Goal: Check status: Check status

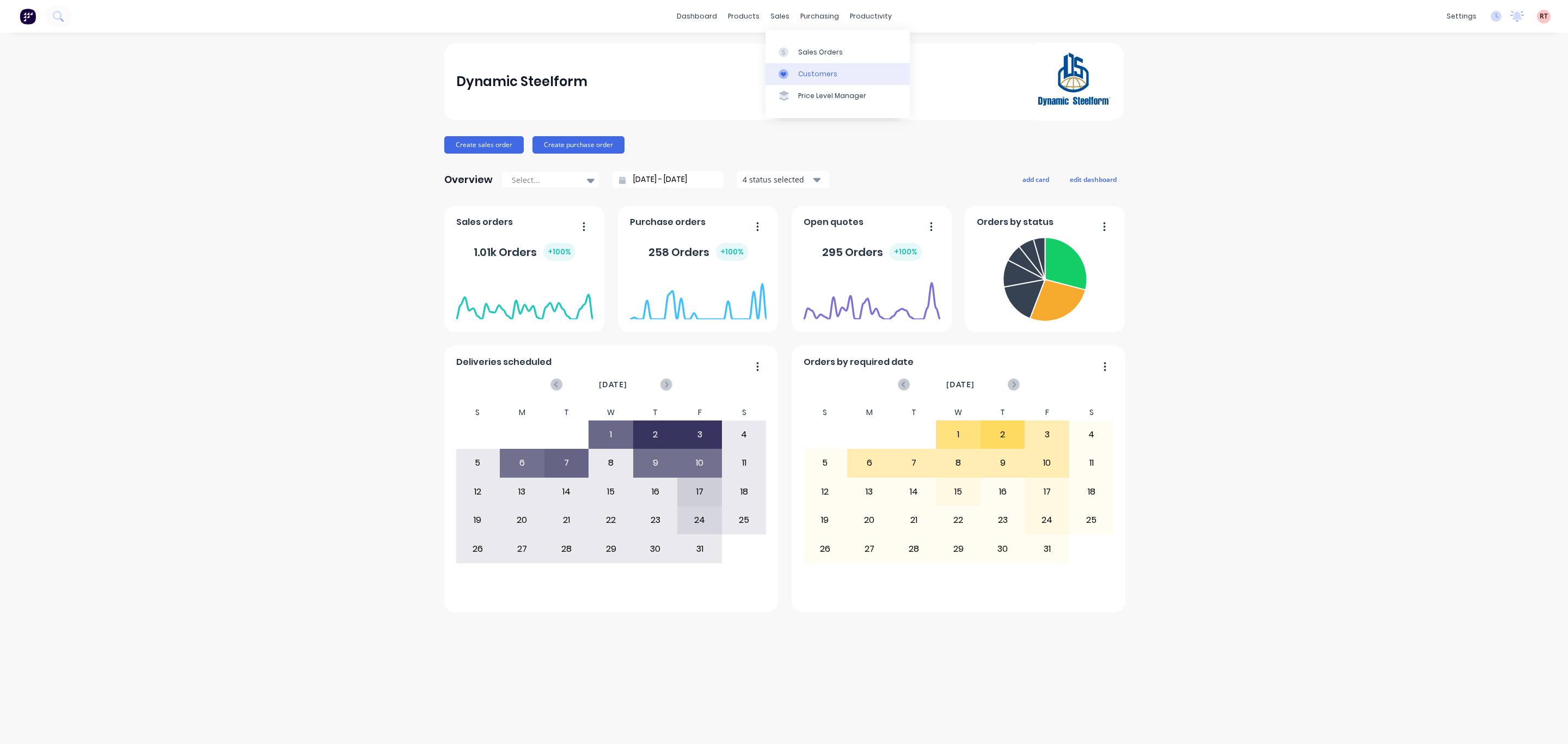
drag, startPoint x: 805, startPoint y: 72, endPoint x: 796, endPoint y: 70, distance: 9.2
click at [715, 72] on div "Customers" at bounding box center [817, 74] width 39 height 10
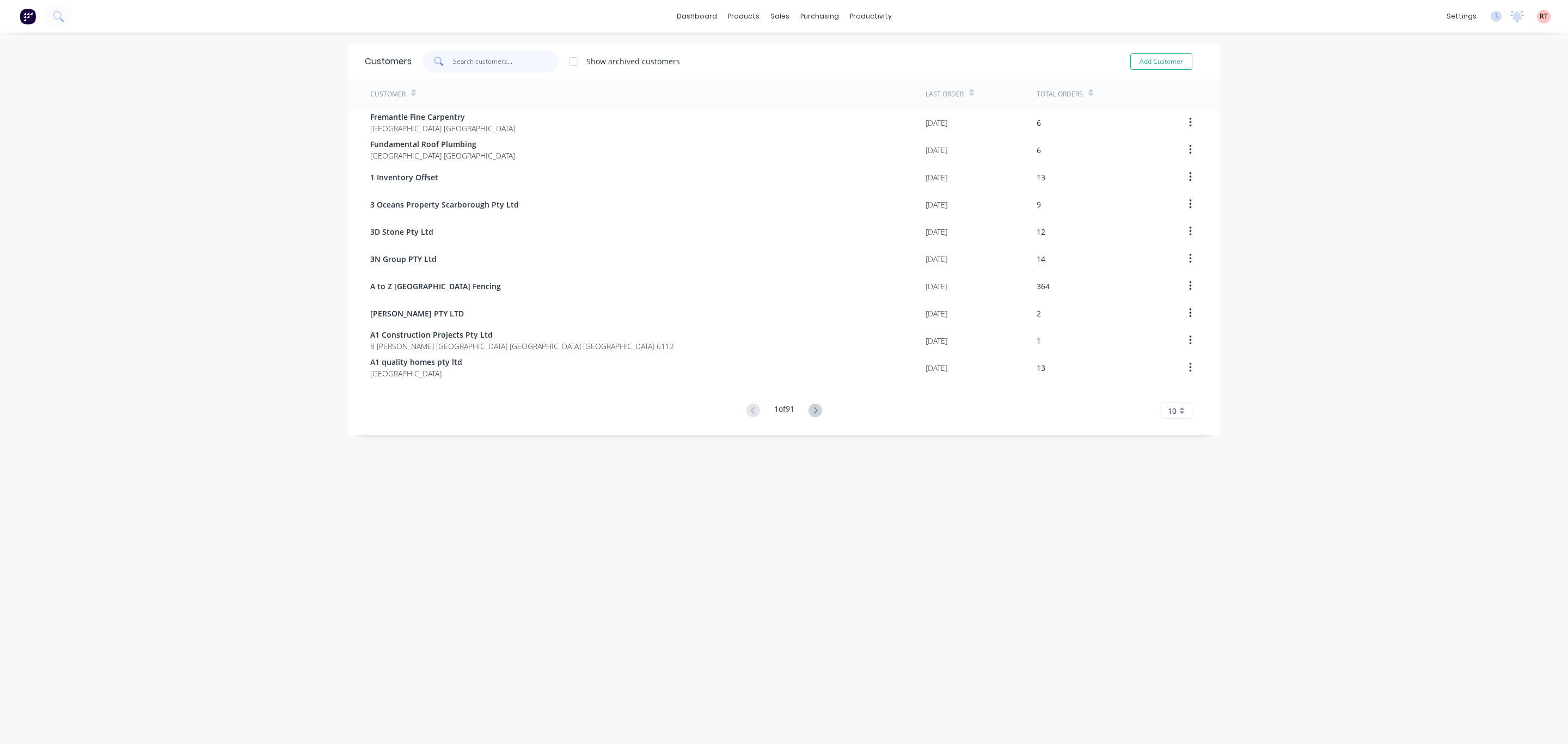
click at [477, 63] on input "text" at bounding box center [506, 61] width 106 height 22
drag, startPoint x: 789, startPoint y: 51, endPoint x: 768, endPoint y: 56, distance: 21.6
click at [715, 51] on link "Sales Orders" at bounding box center [831, 52] width 145 height 22
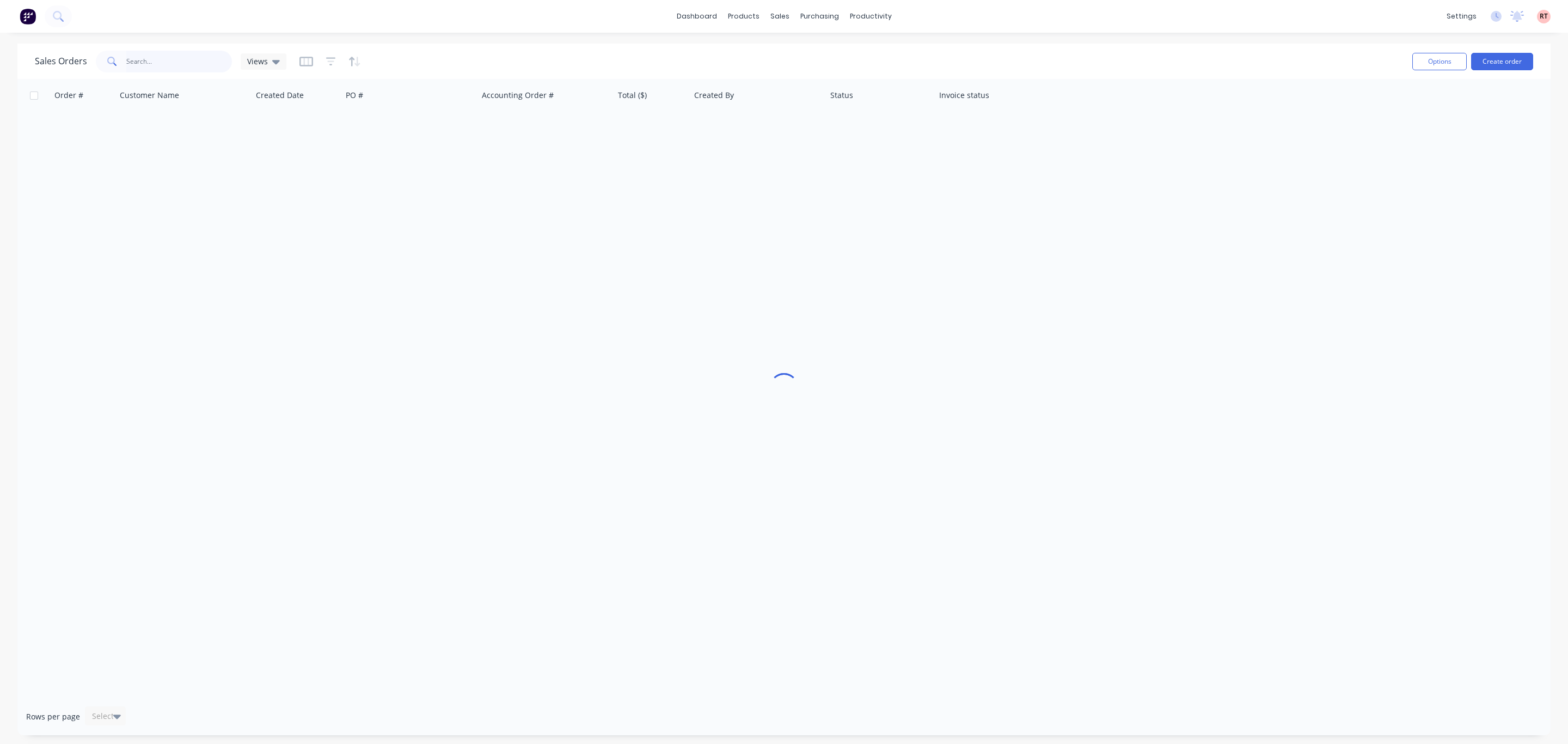
click at [195, 64] on input "text" at bounding box center [179, 61] width 106 height 22
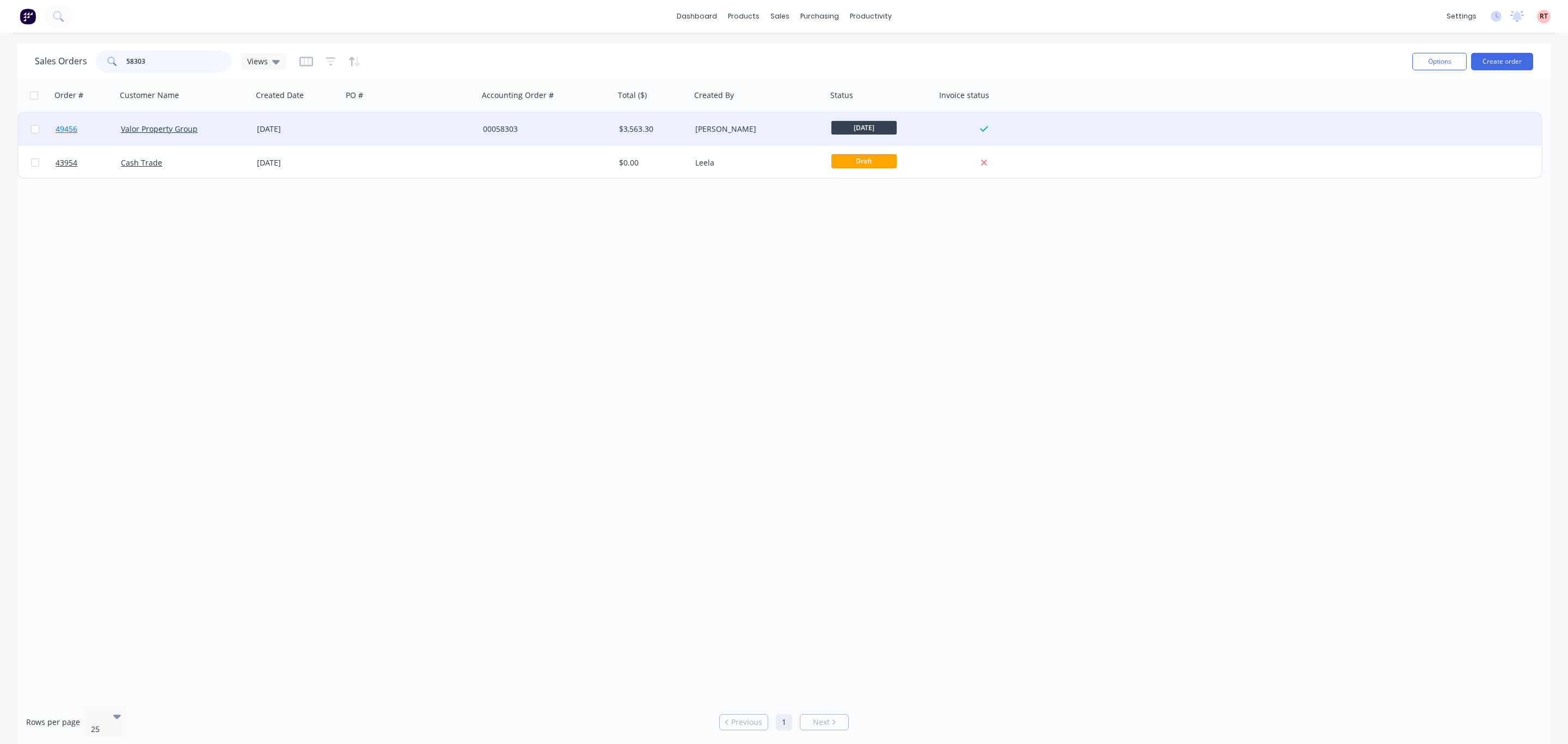
type input "58303"
click at [74, 128] on span "49456" at bounding box center [66, 128] width 22 height 11
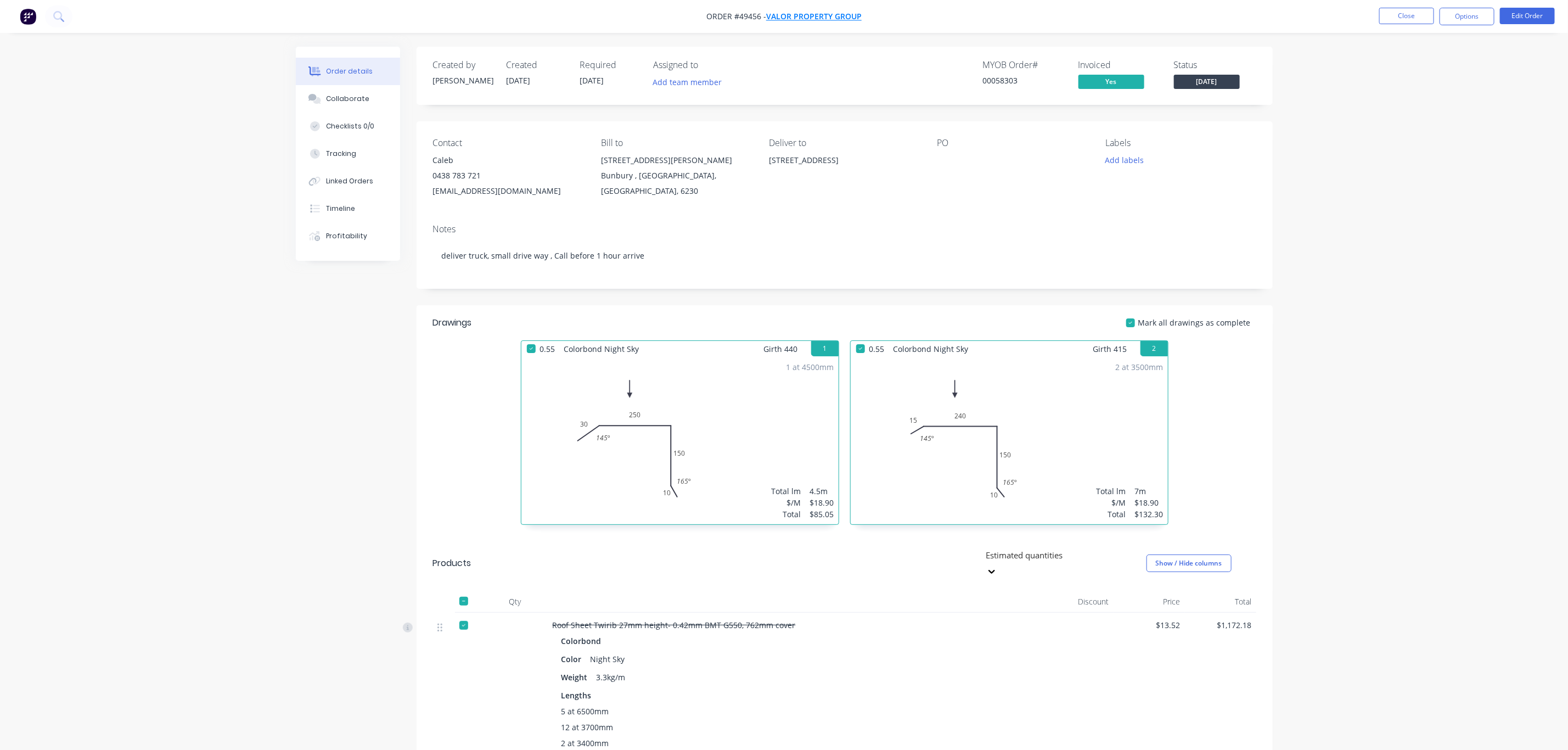
click at [721, 11] on span "Valor Property Group" at bounding box center [814, 16] width 95 height 11
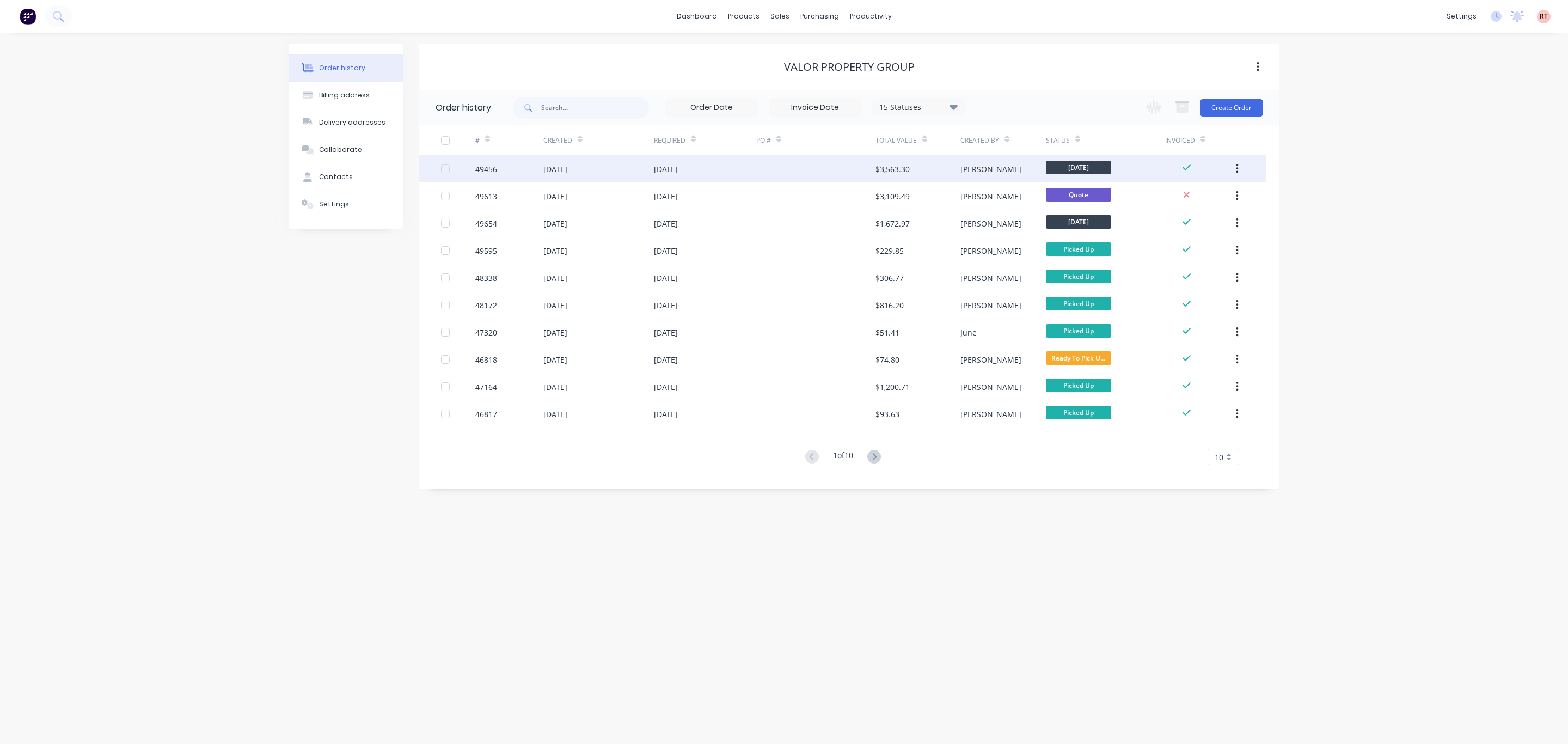
click at [715, 169] on div at bounding box center [815, 169] width 119 height 27
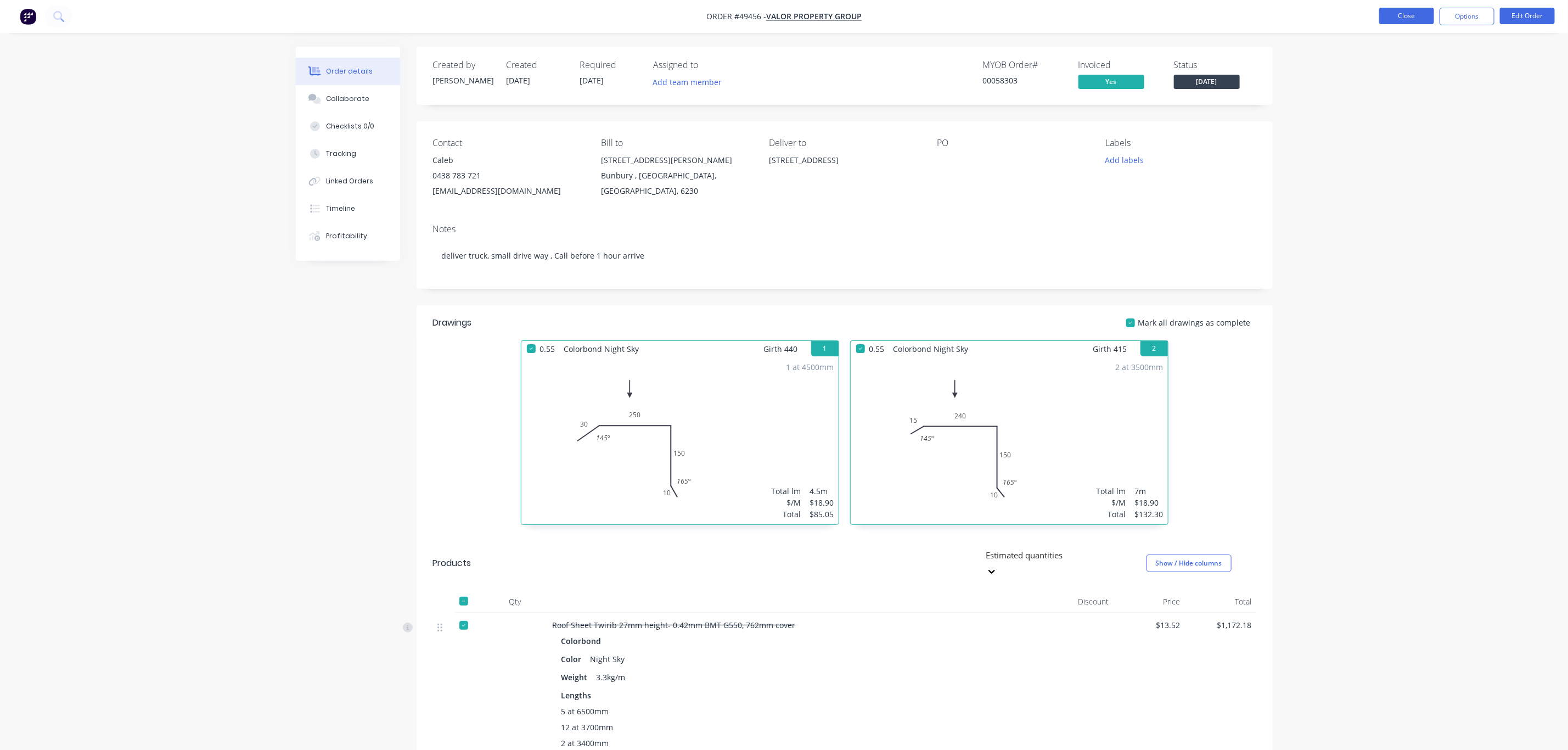
click at [721, 19] on button "Close" at bounding box center [1406, 16] width 55 height 16
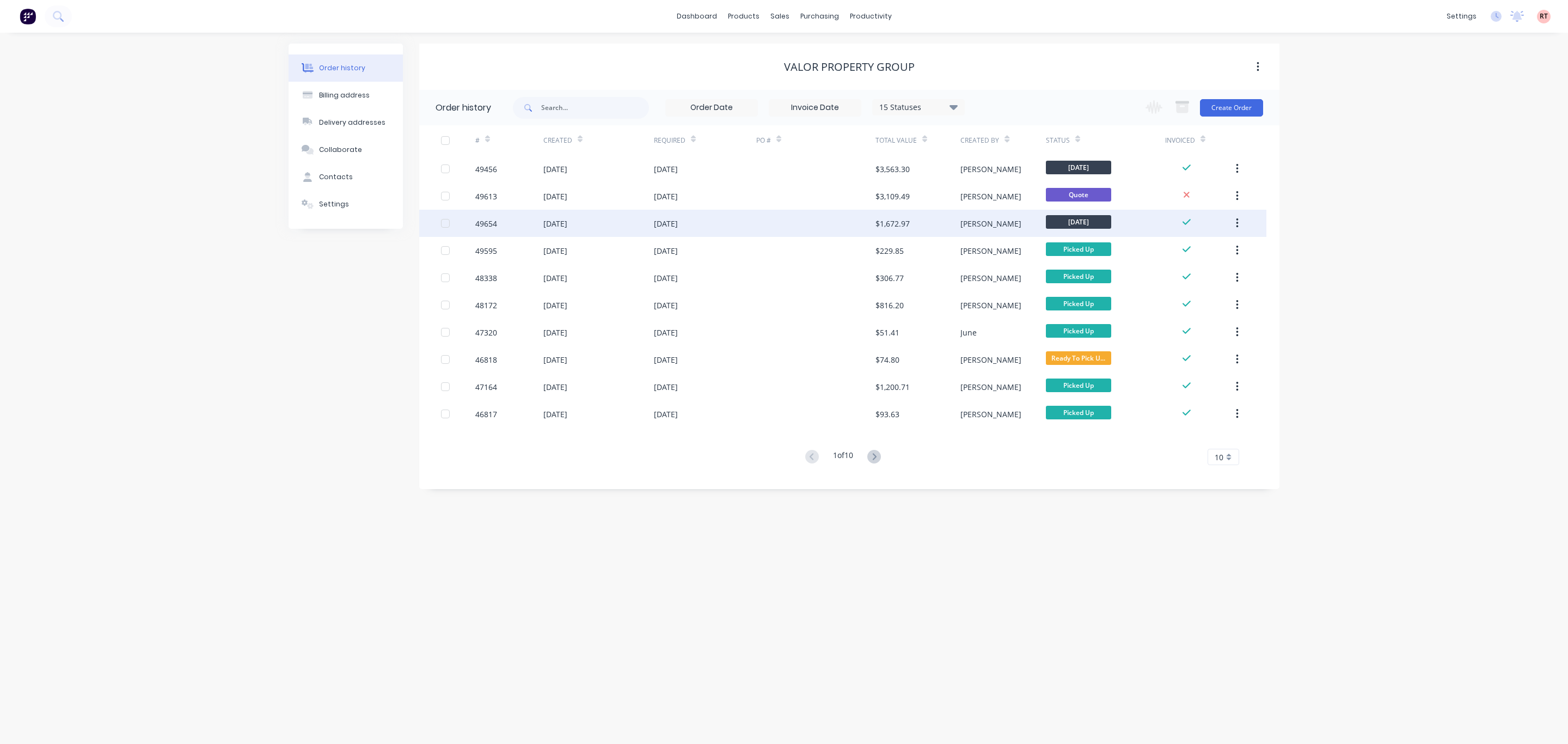
click at [715, 224] on div "03 Oct 2025" at bounding box center [705, 224] width 102 height 27
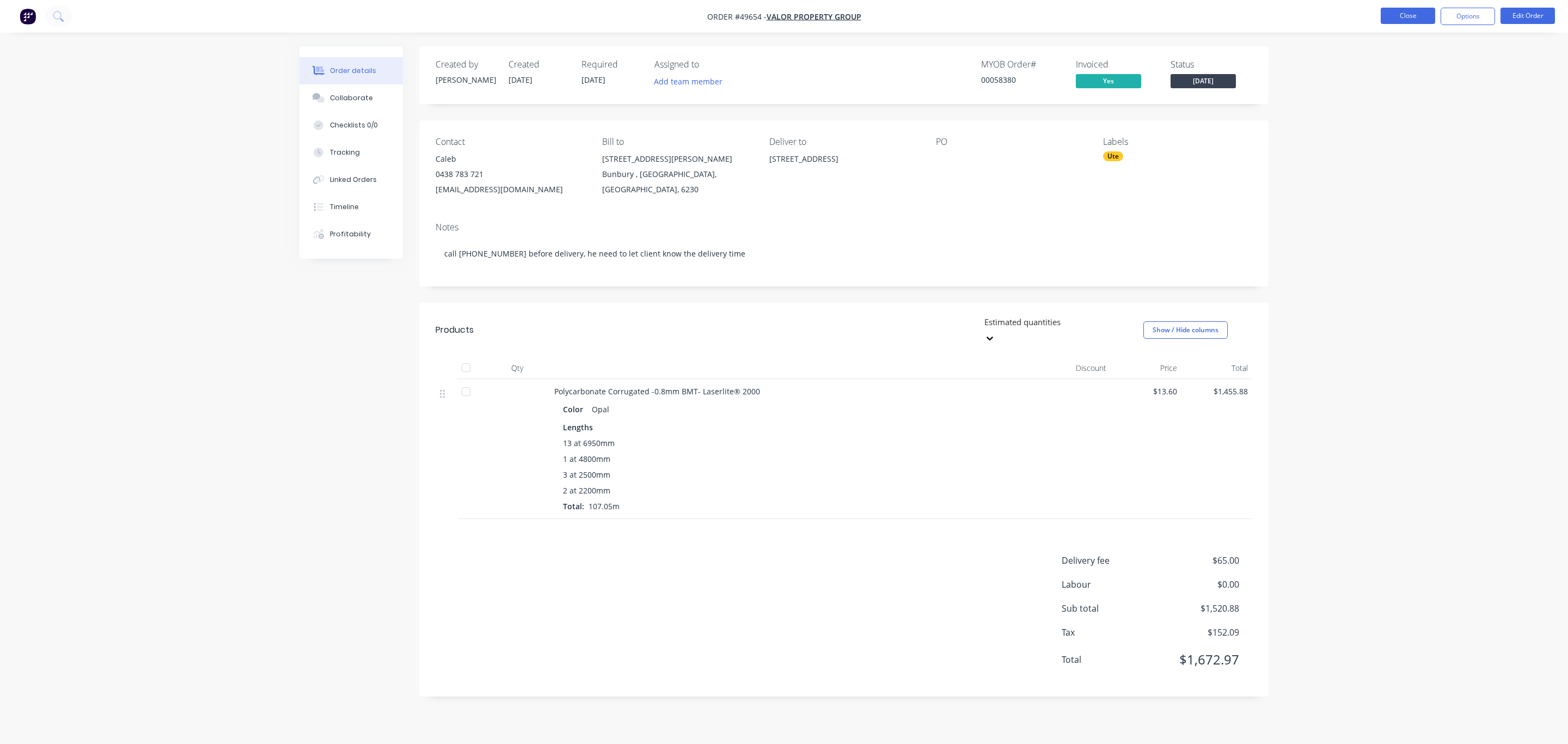
click at [715, 16] on button "Close" at bounding box center [1408, 16] width 54 height 16
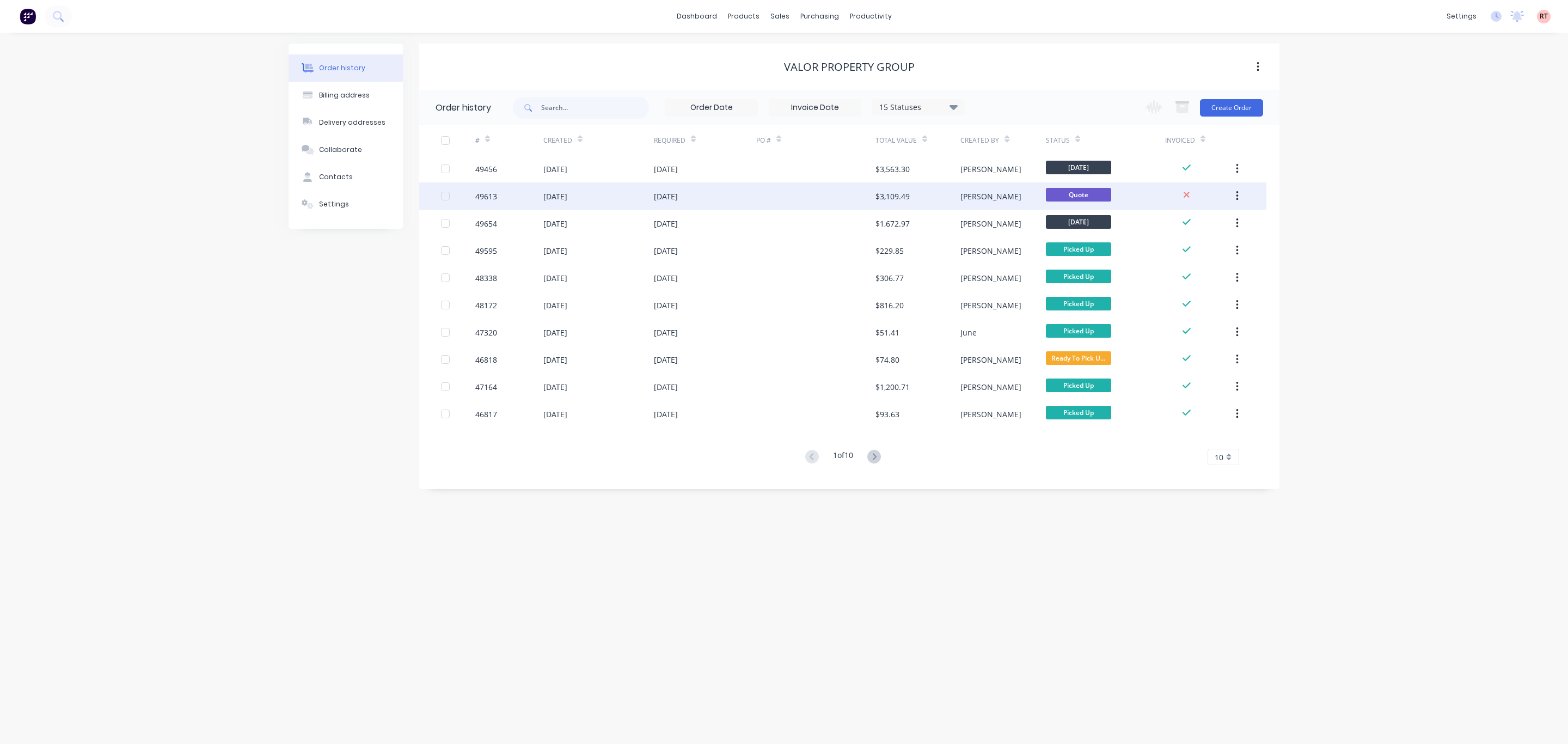
click at [715, 192] on div at bounding box center [815, 196] width 119 height 27
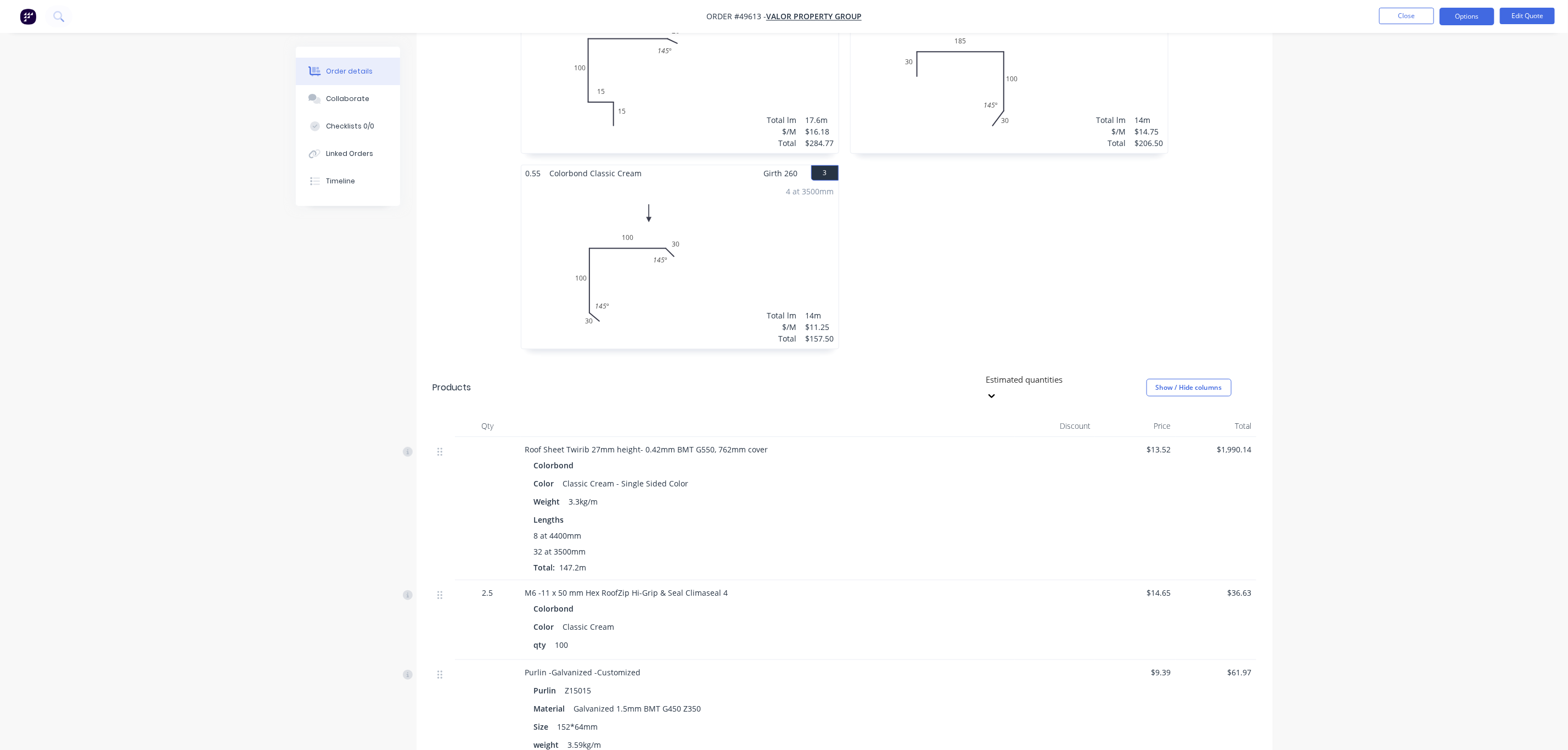
scroll to position [329, 0]
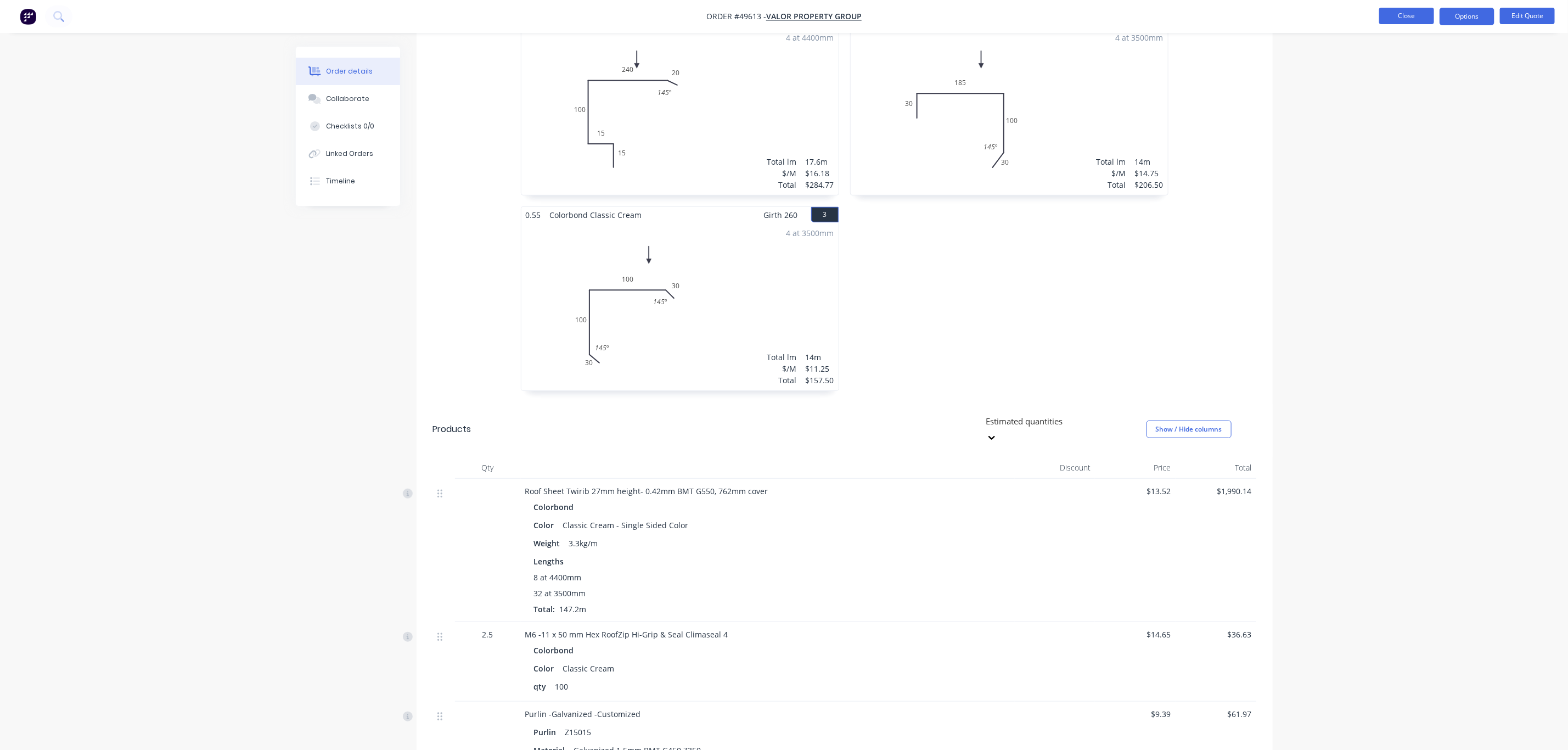
click at [721, 19] on button "Close" at bounding box center [1406, 16] width 55 height 16
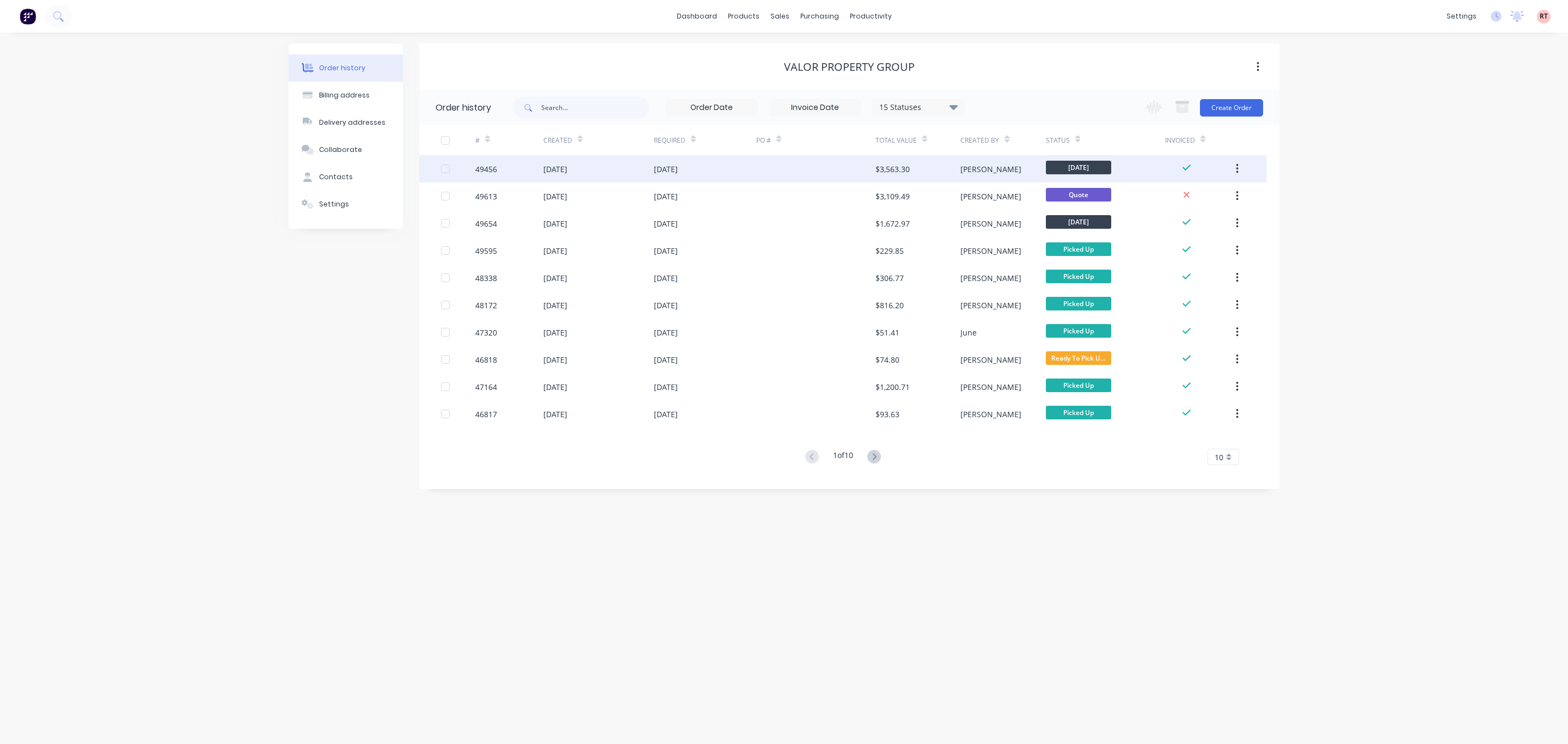
click at [715, 168] on div at bounding box center [815, 169] width 119 height 27
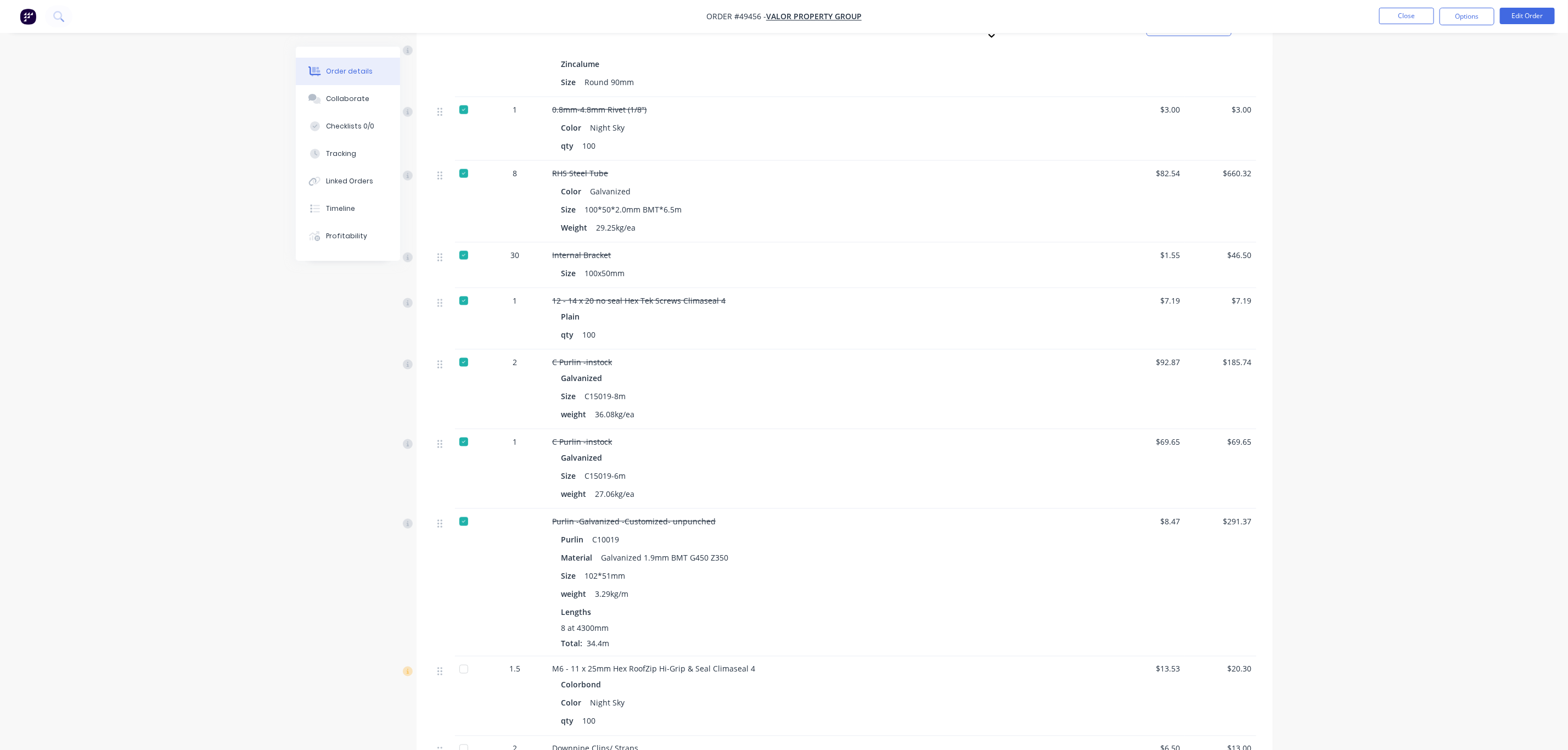
scroll to position [1070, 0]
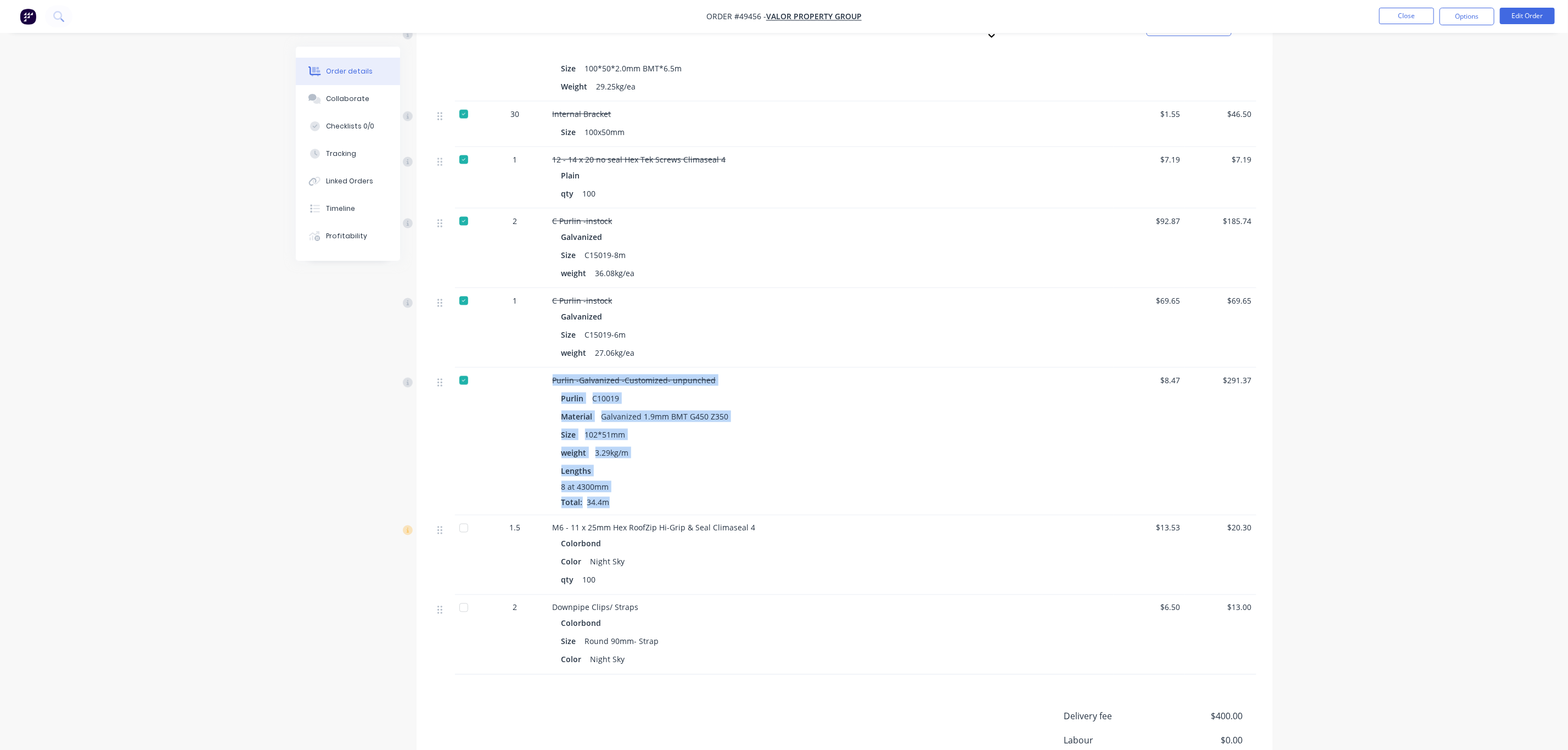
drag, startPoint x: 622, startPoint y: 486, endPoint x: 527, endPoint y: 358, distance: 159.4
click at [527, 368] on div "Purlin -Galvanized -Customized- unpunched Purlin C10019 Material Galvanized 1.9…" at bounding box center [845, 442] width 823 height 148
click at [625, 481] on div "8 at 4300mm" at bounding box center [795, 487] width 468 height 11
drag, startPoint x: 613, startPoint y: 487, endPoint x: 501, endPoint y: 344, distance: 181.6
click at [501, 344] on div "Roof Sheet Twirib 27mm height- 0.42mm BMT G550, 762mm cover Colorbond Color Nig…" at bounding box center [845, 108] width 823 height 1133
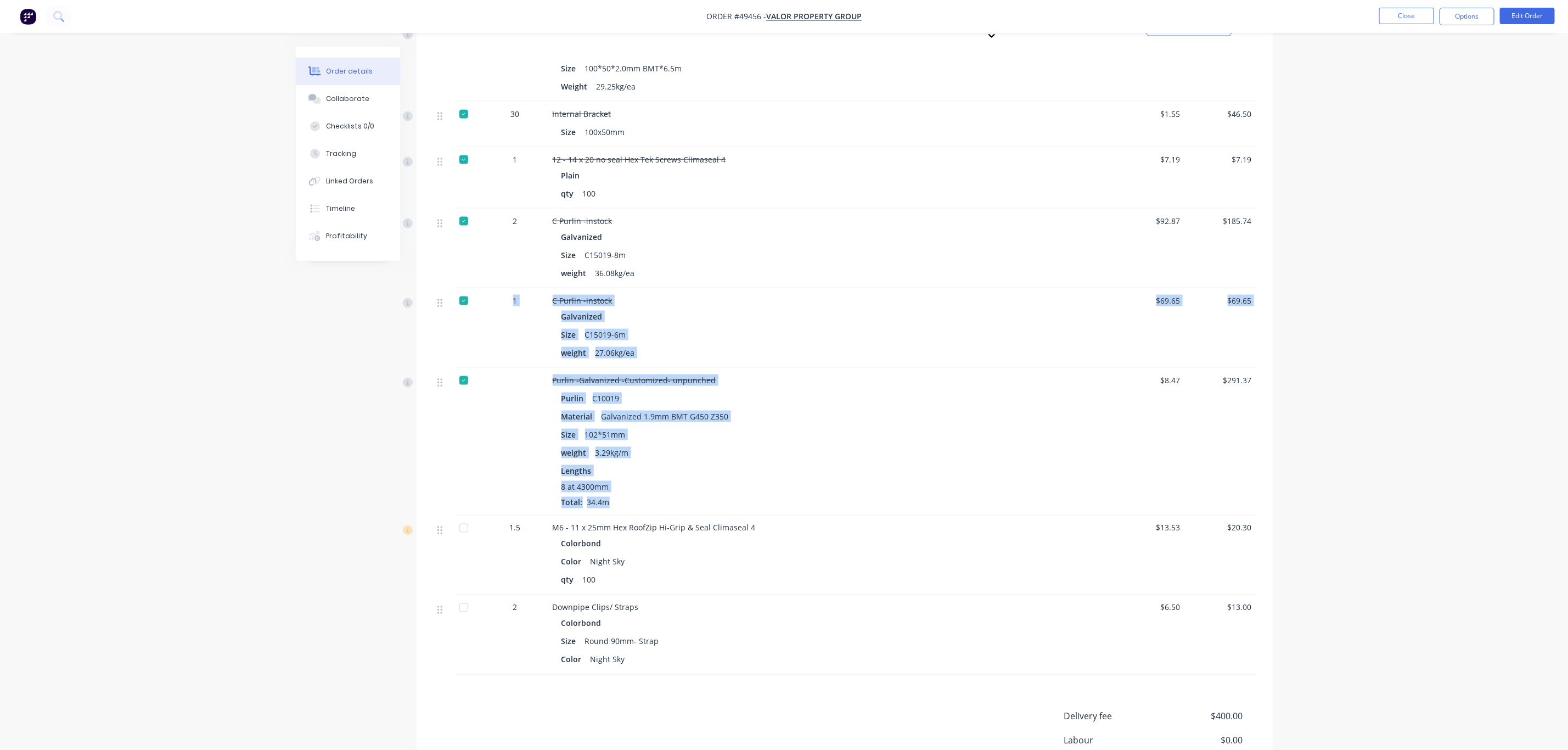
click at [622, 408] on div "Galvanized 1.9mm BMT G450 Z350" at bounding box center [665, 416] width 136 height 16
drag, startPoint x: 553, startPoint y: 361, endPoint x: 630, endPoint y: 477, distance: 139.2
click at [630, 477] on div "Purlin -Galvanized -Customized- unpunched Purlin C10019 Material Galvanized 1.9…" at bounding box center [795, 442] width 494 height 148
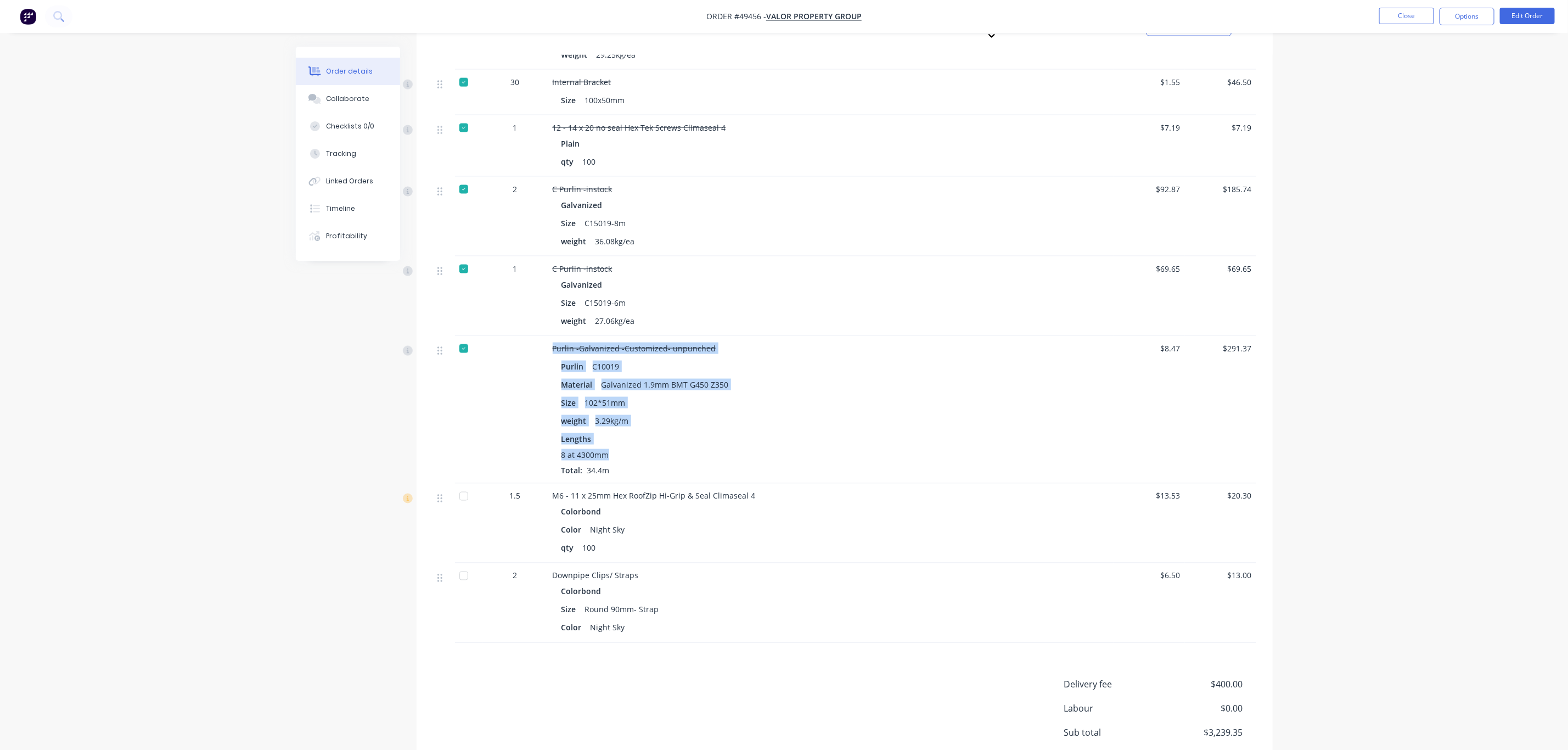
scroll to position [1178, 0]
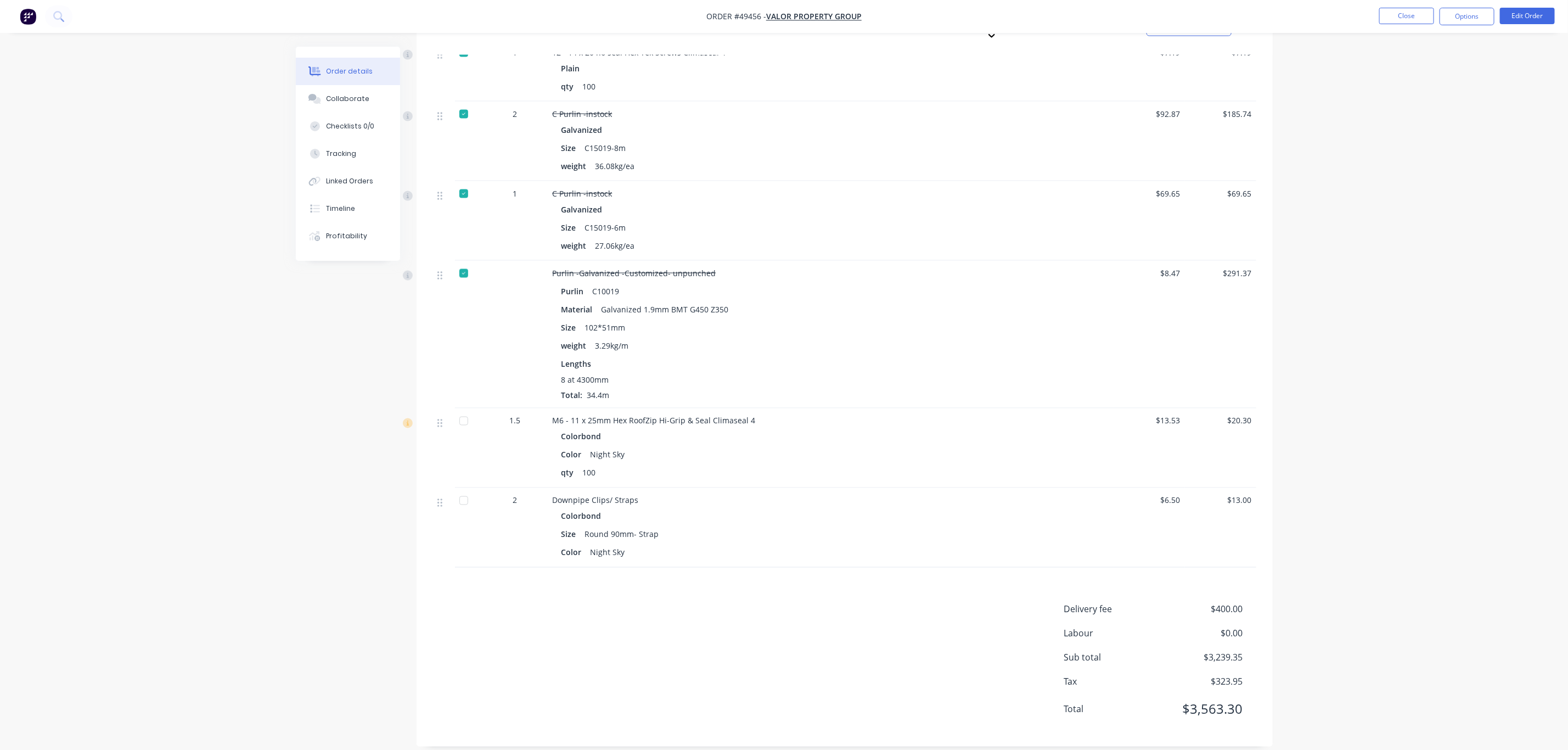
click at [721, 508] on div "Colorbond" at bounding box center [795, 516] width 468 height 16
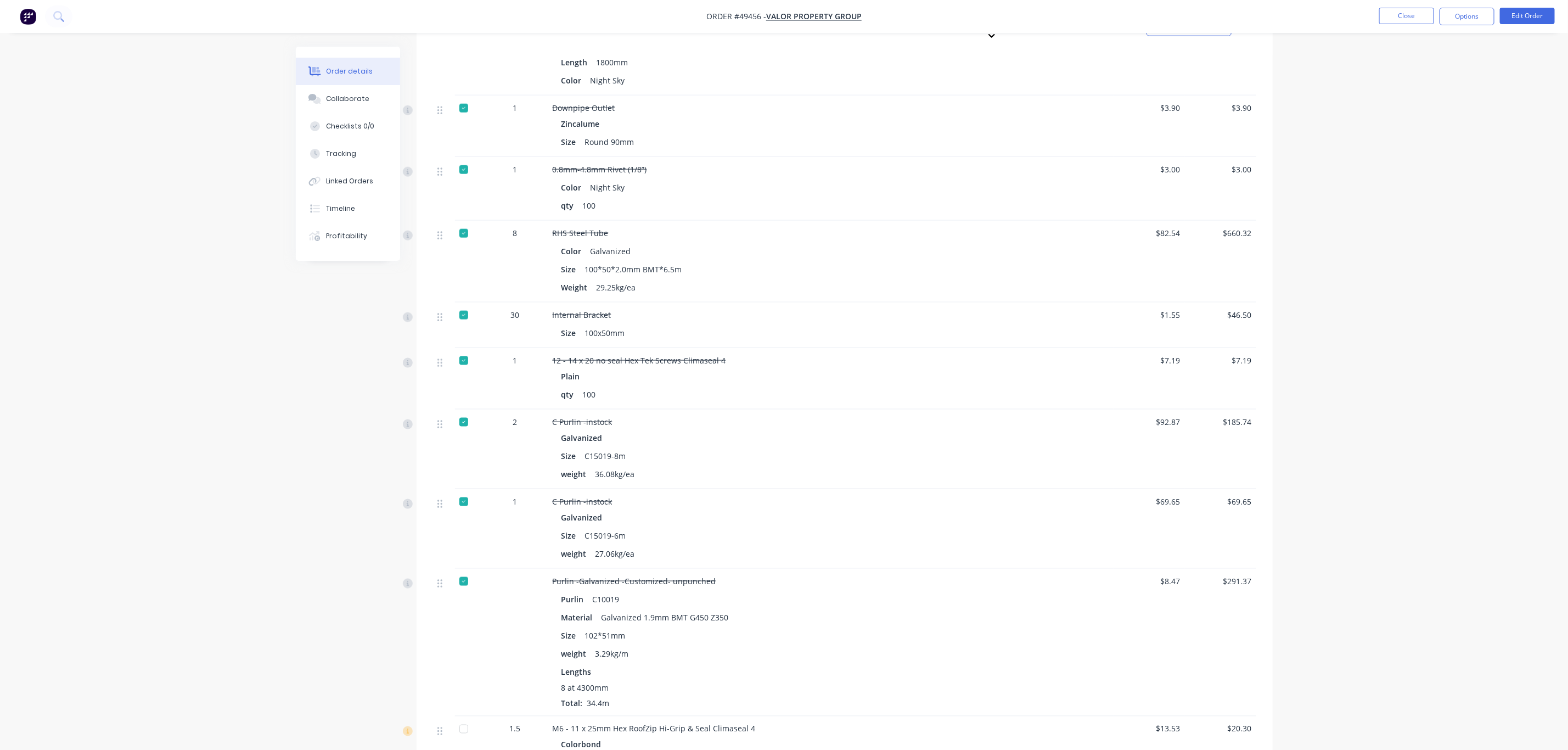
scroll to position [848, 0]
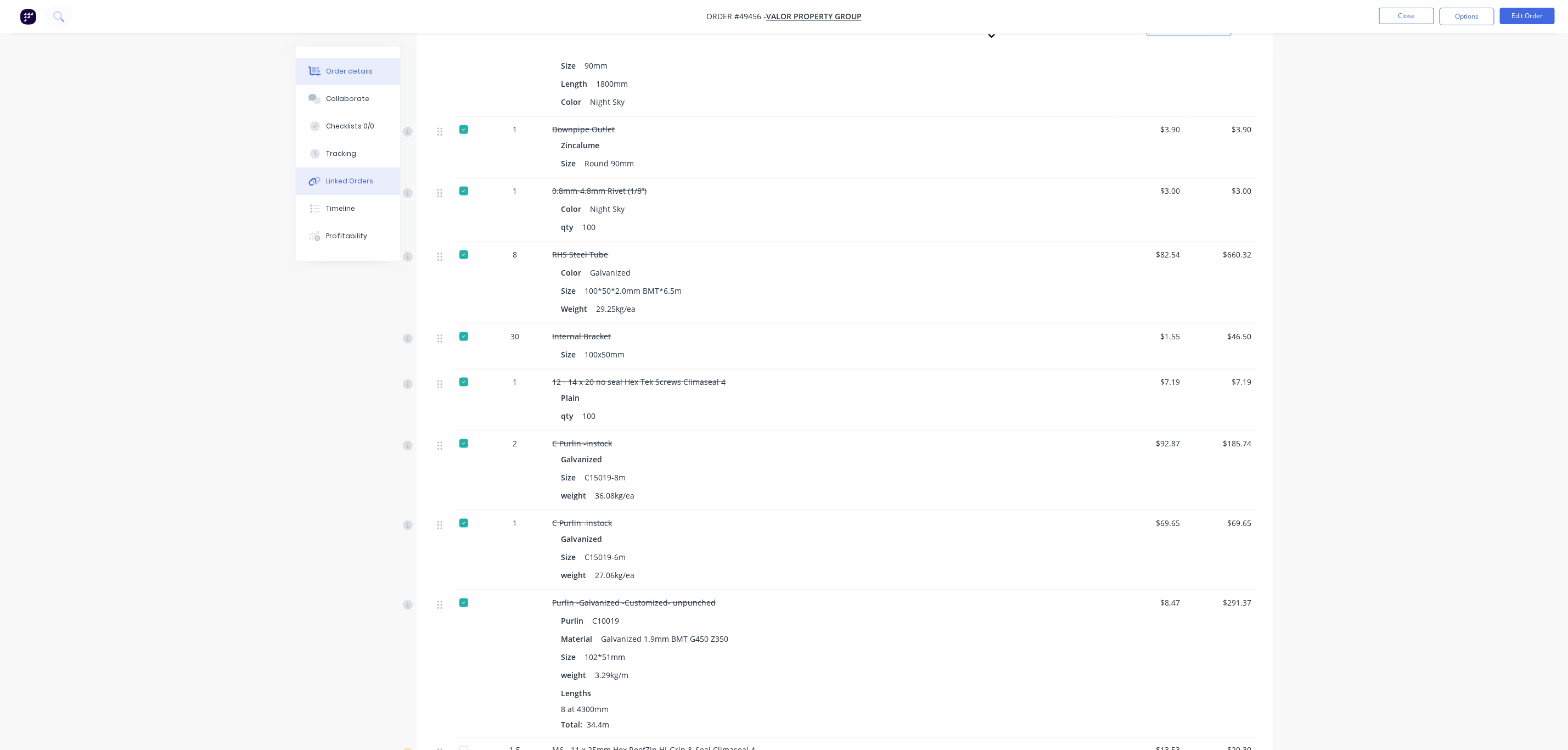
click at [338, 180] on div "Linked Orders" at bounding box center [349, 182] width 47 height 10
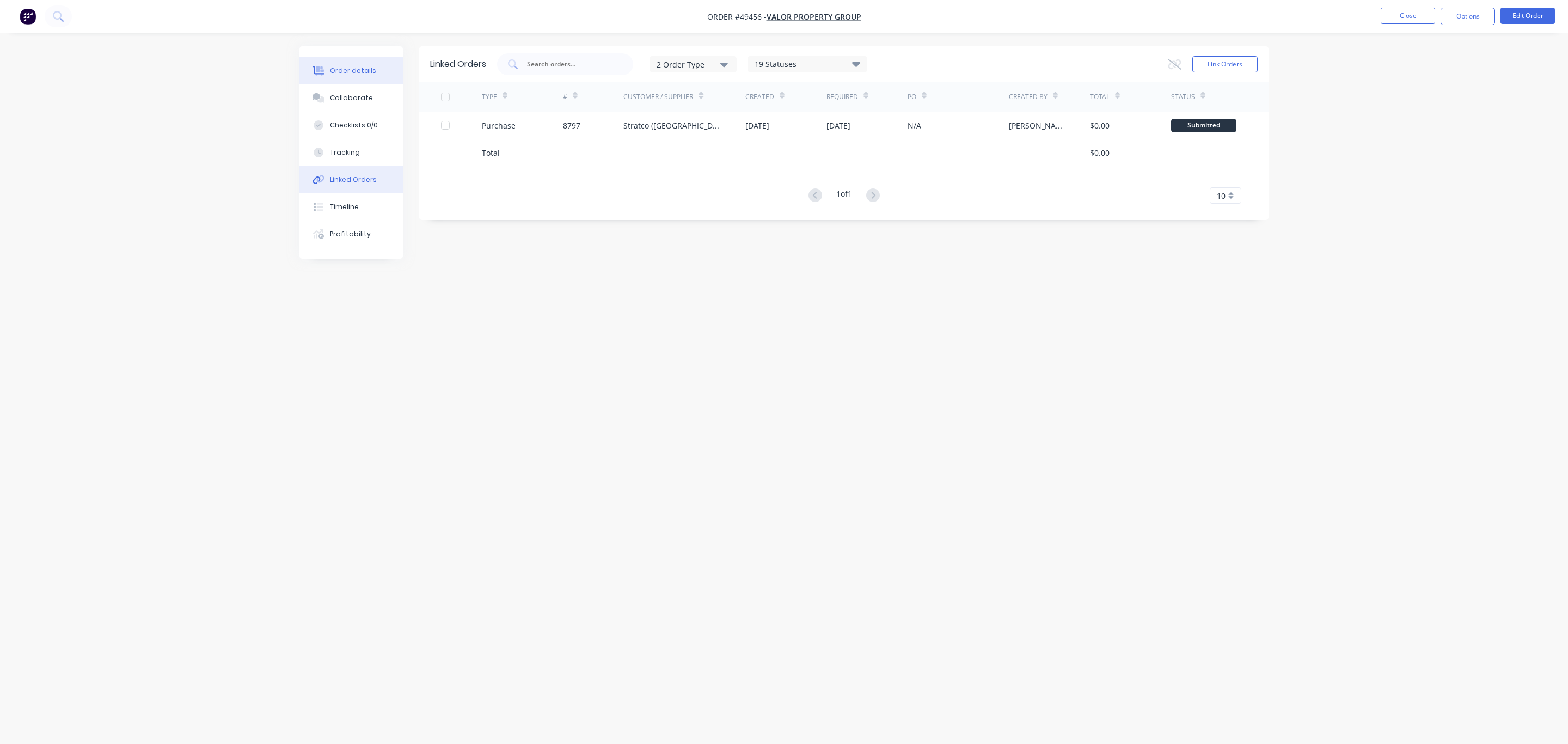
click at [335, 62] on button "Order details" at bounding box center [351, 71] width 103 height 27
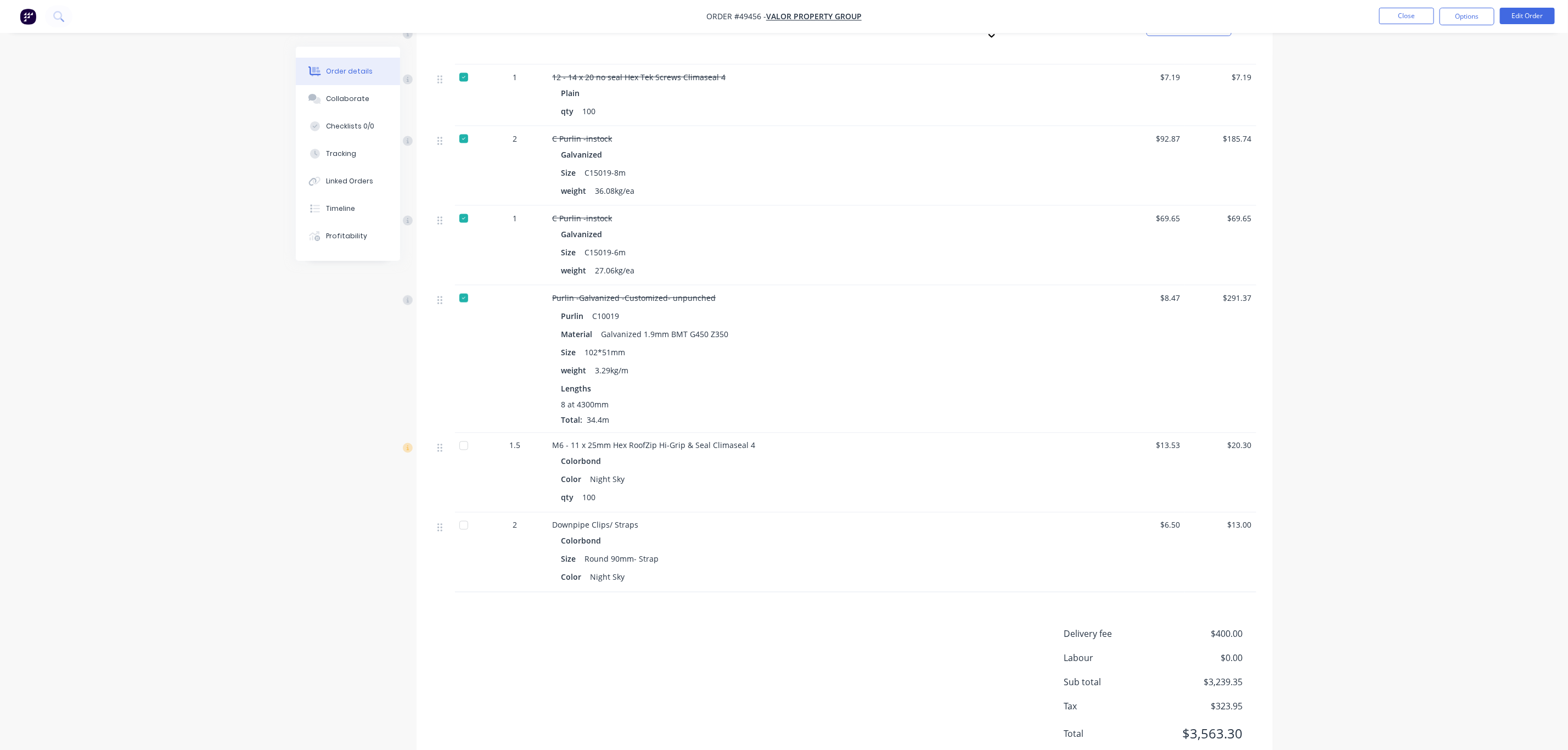
scroll to position [1178, 0]
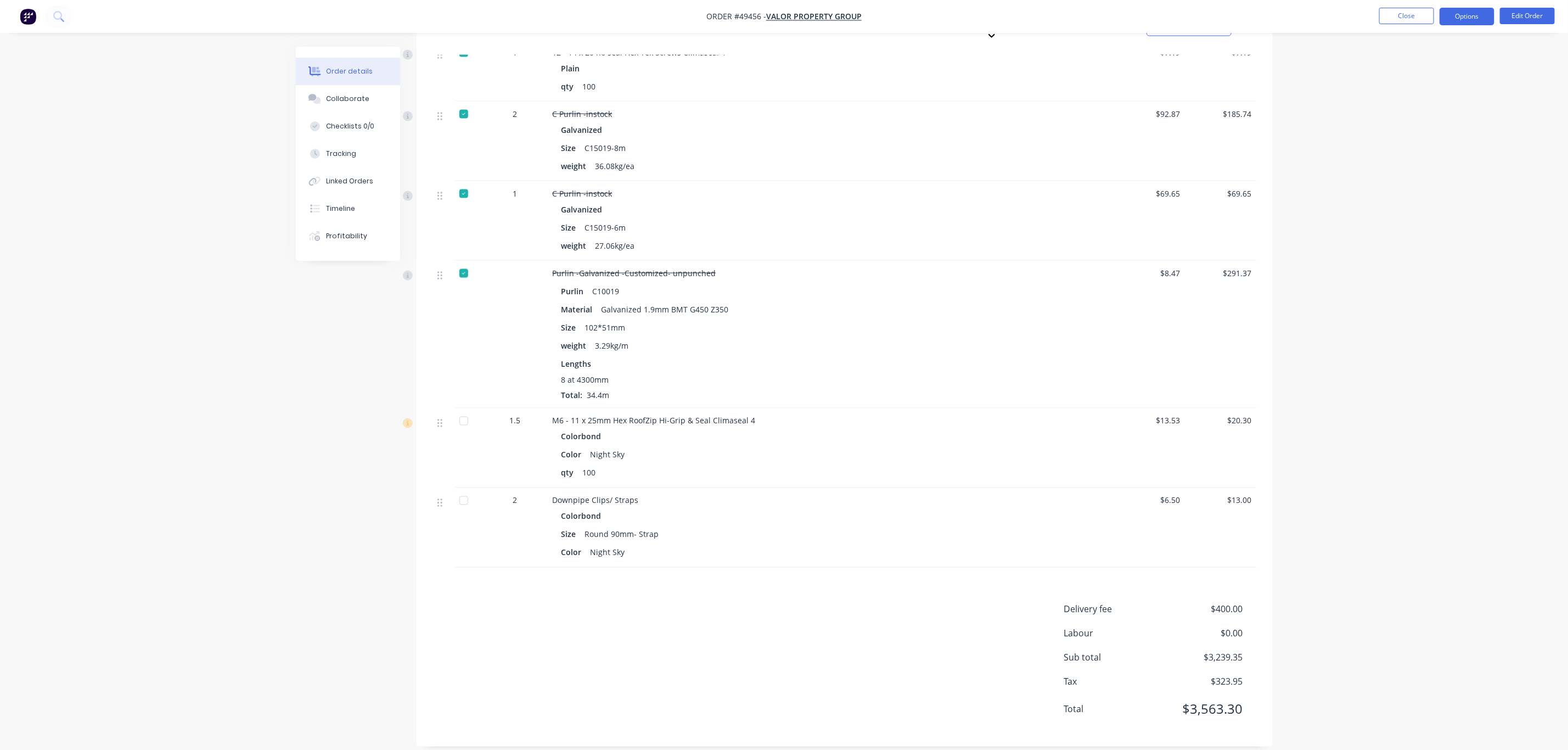
click at [721, 15] on button "Options" at bounding box center [1467, 16] width 55 height 18
click at [721, 156] on div "Delivery Docket" at bounding box center [1434, 154] width 101 height 16
click at [721, 134] on div "Custom" at bounding box center [1434, 132] width 101 height 16
click at [721, 109] on div "Without pricing" at bounding box center [1434, 110] width 101 height 16
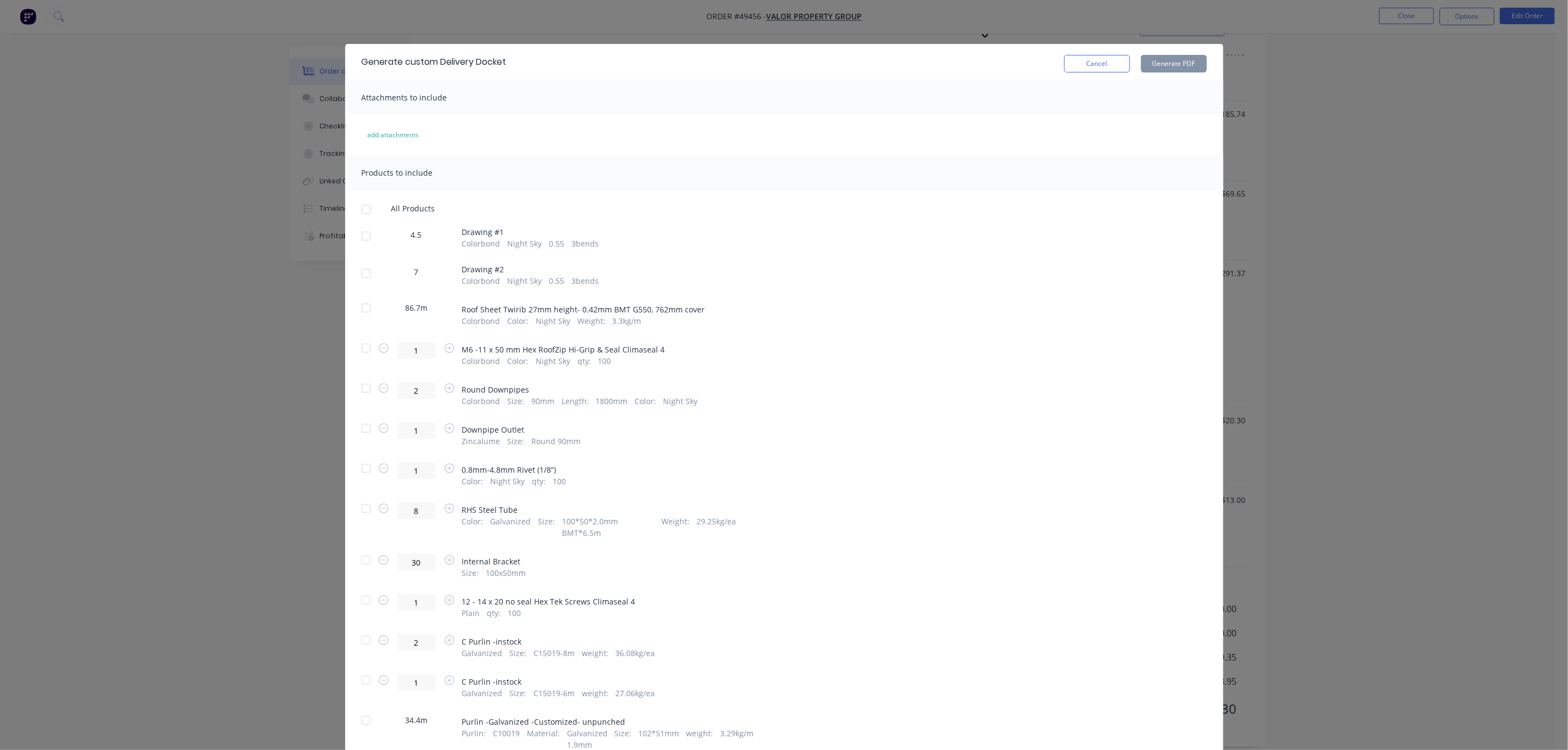
click at [361, 390] on div at bounding box center [366, 388] width 22 height 22
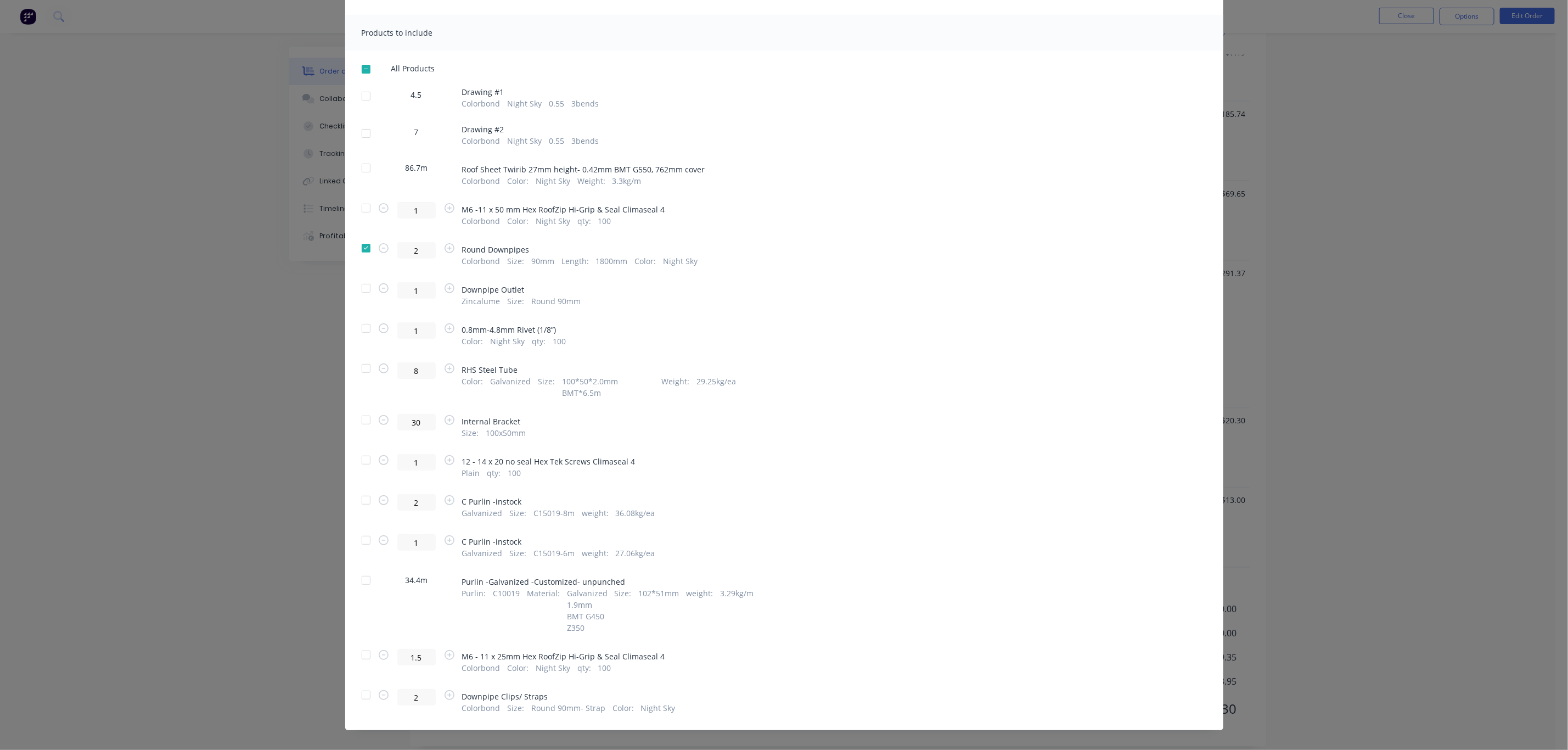
click at [361, 684] on div at bounding box center [366, 695] width 22 height 22
drag, startPoint x: 361, startPoint y: 641, endPoint x: 366, endPoint y: 592, distance: 49.3
click at [361, 644] on div at bounding box center [366, 655] width 22 height 22
click at [359, 569] on div at bounding box center [366, 580] width 22 height 22
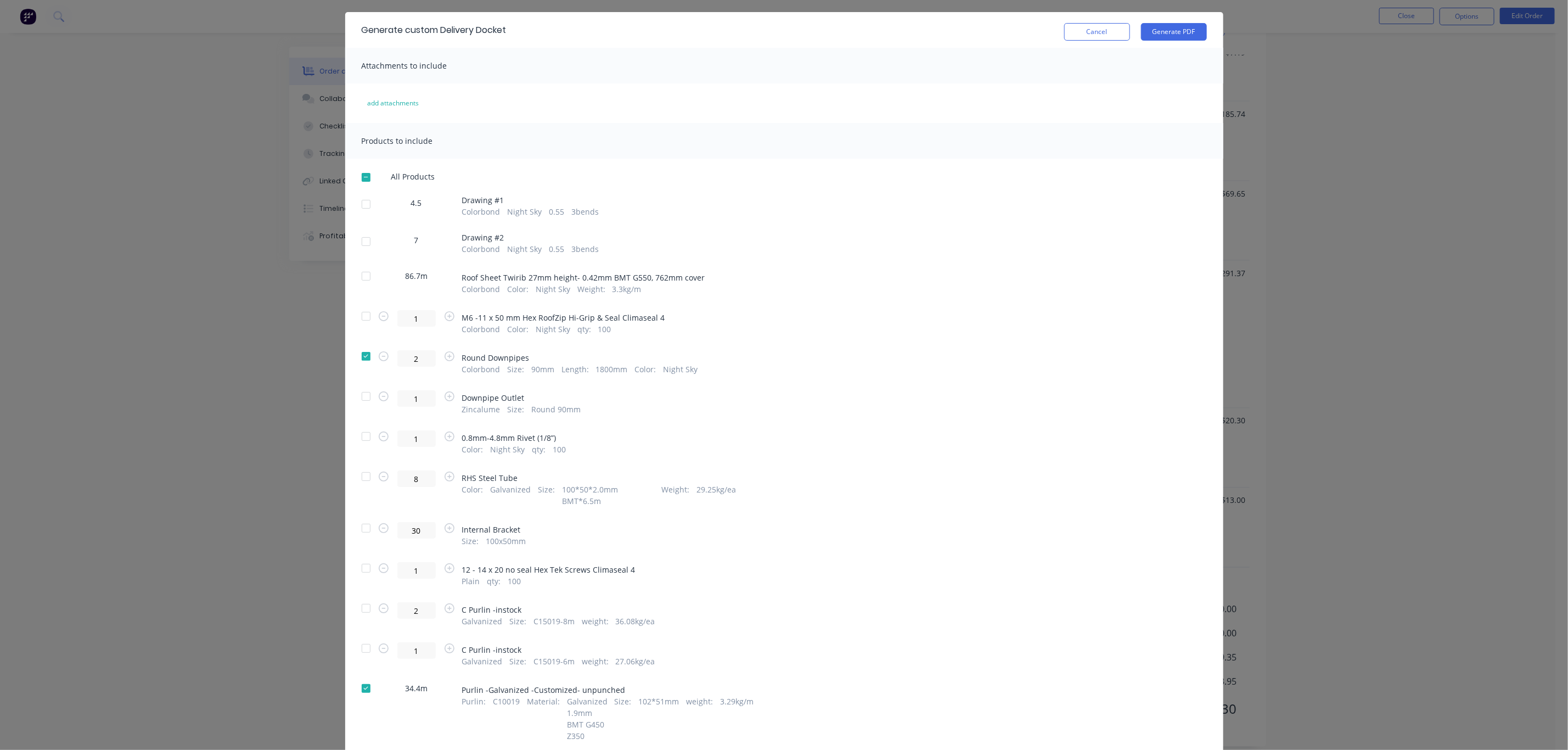
scroll to position [0, 0]
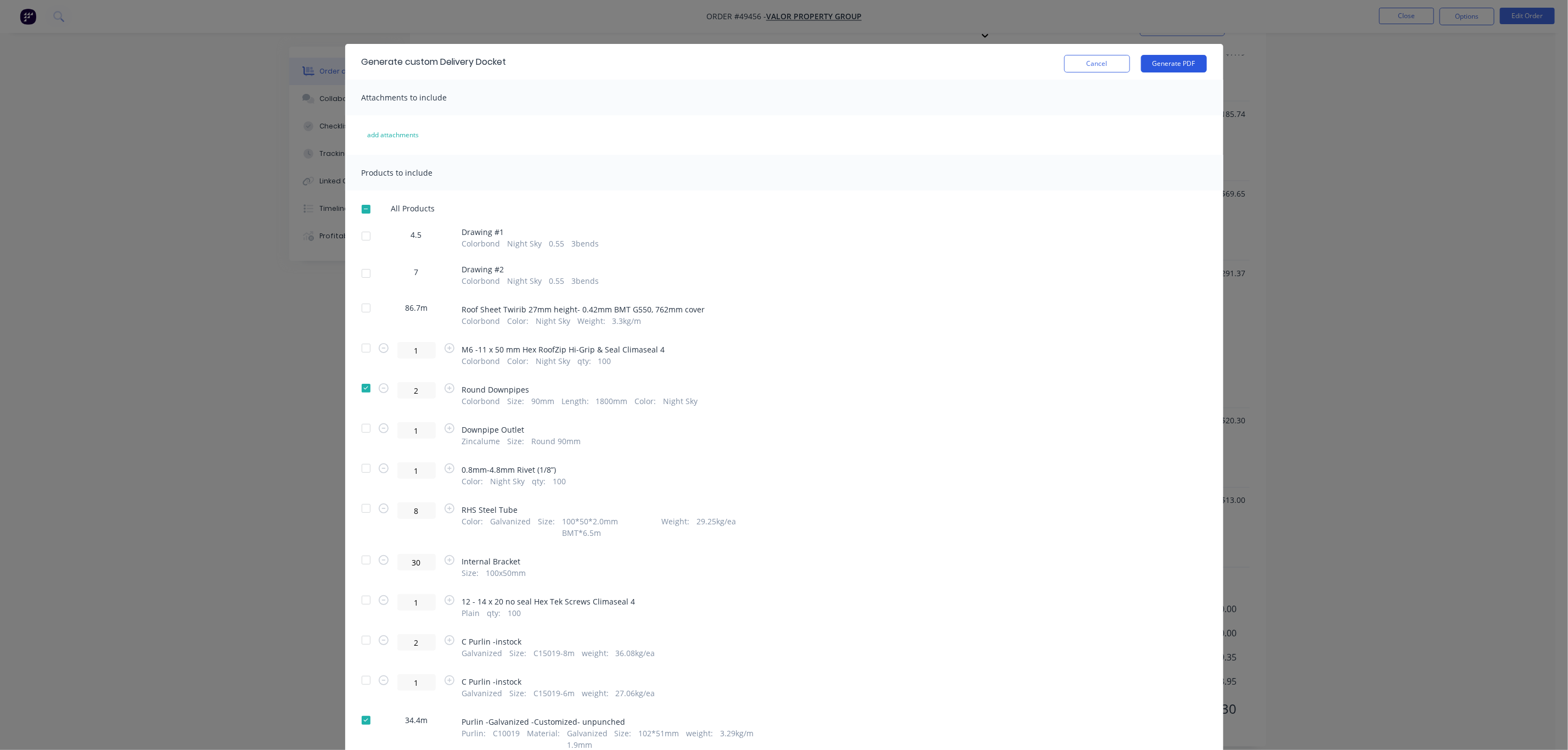
click at [721, 64] on button "Generate PDF" at bounding box center [1174, 63] width 66 height 18
click at [316, 30] on div "Generate custom Delivery Docket Cancel Generate PDF Attachments to include add …" at bounding box center [784, 375] width 1568 height 750
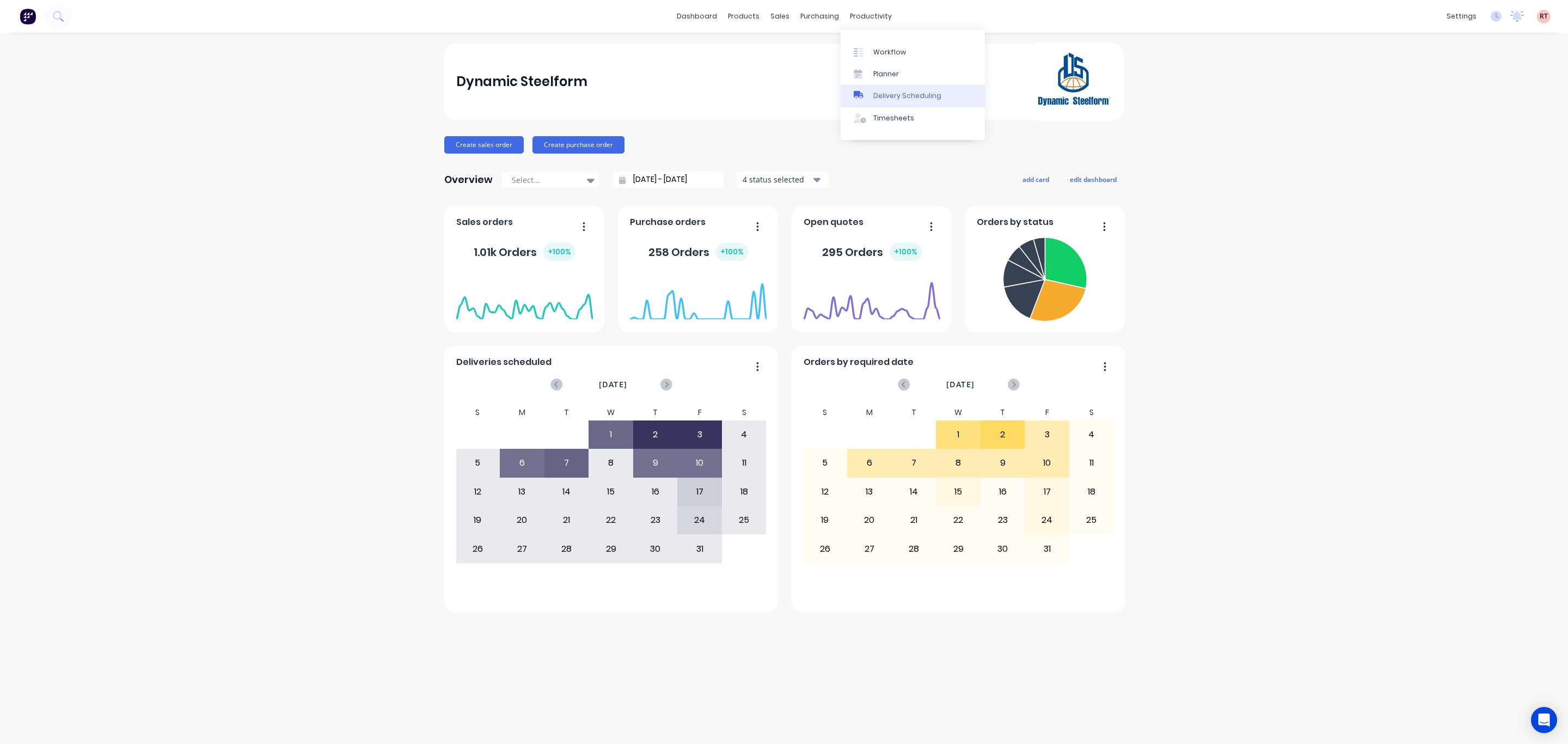
drag, startPoint x: 859, startPoint y: 19, endPoint x: 876, endPoint y: 97, distance: 79.8
click at [884, 100] on div "Delivery Scheduling" at bounding box center [907, 96] width 68 height 10
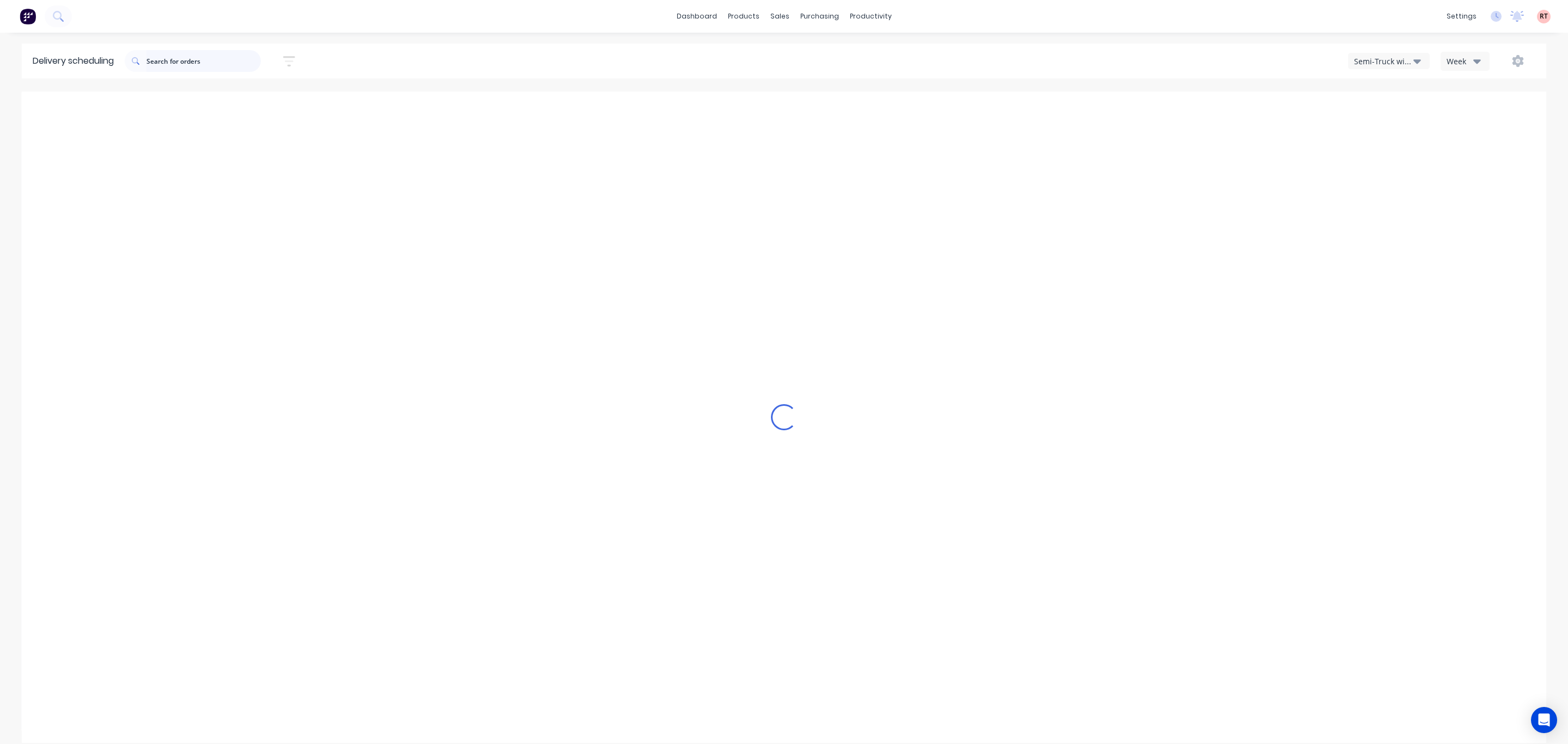
click at [207, 67] on input "text" at bounding box center [204, 60] width 115 height 22
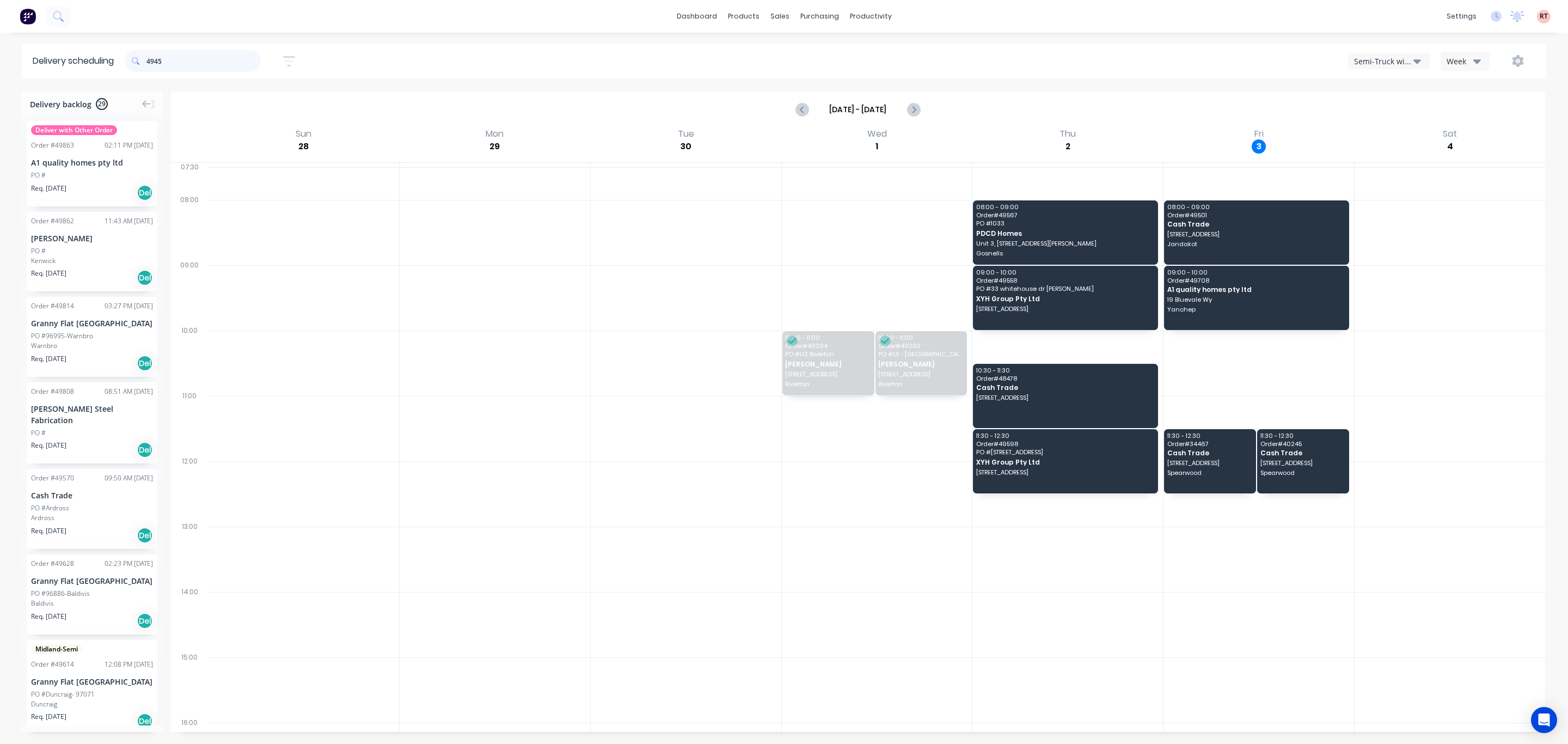
type input "49456"
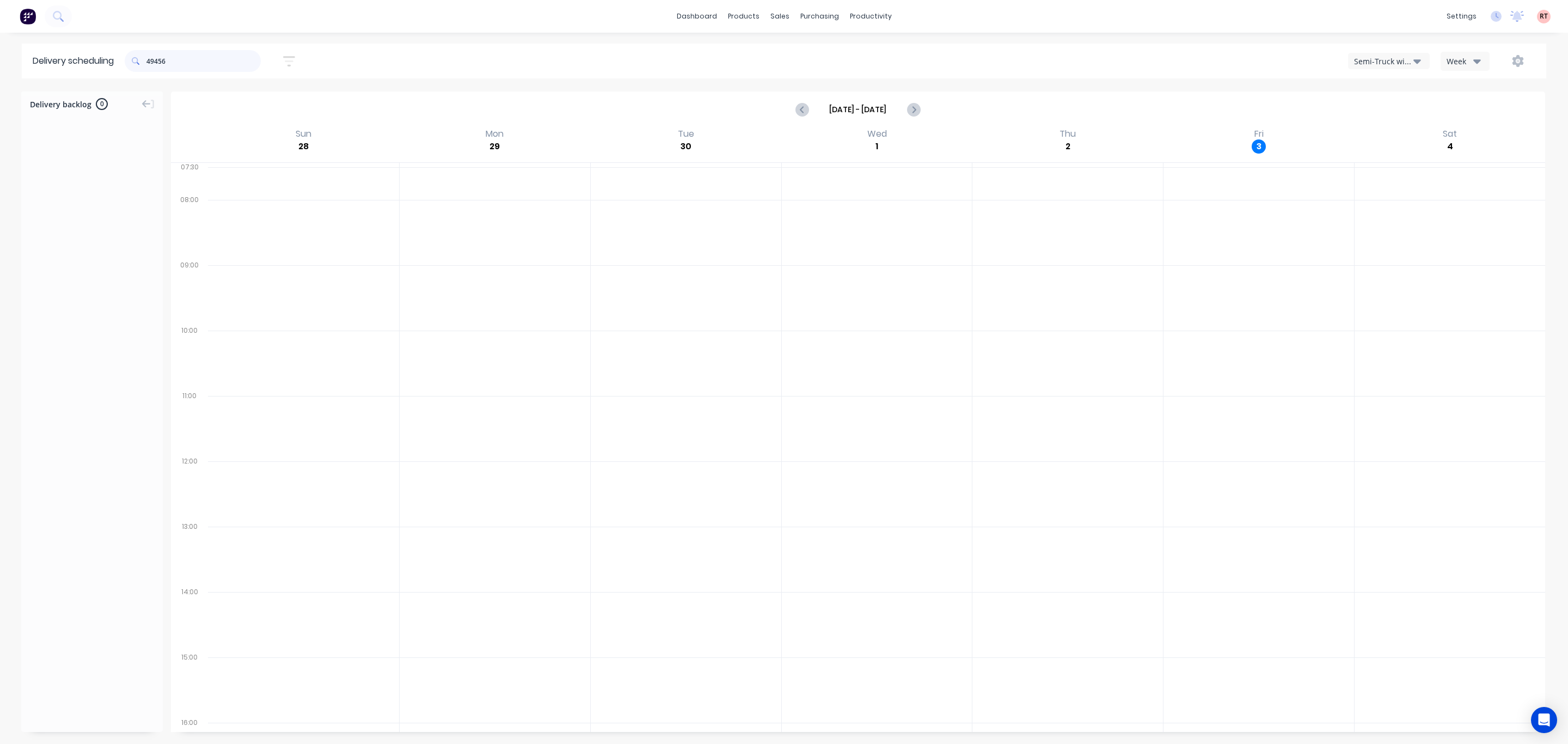
drag, startPoint x: 208, startPoint y: 56, endPoint x: 108, endPoint y: 66, distance: 100.5
click at [108, 66] on header "Delivery scheduling 49456 Sort by Most recent Created date Required date Order …" at bounding box center [784, 61] width 1524 height 35
